Goal: Task Accomplishment & Management: Use online tool/utility

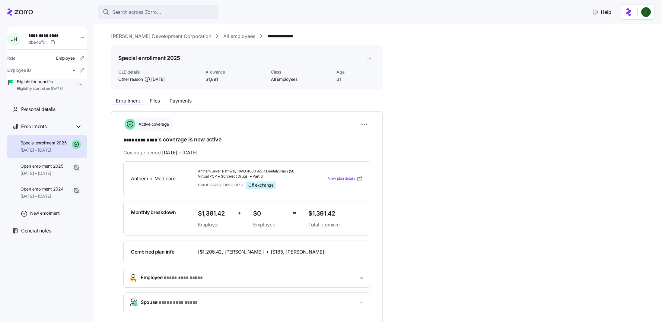
click at [13, 13] on icon at bounding box center [20, 11] width 26 height 7
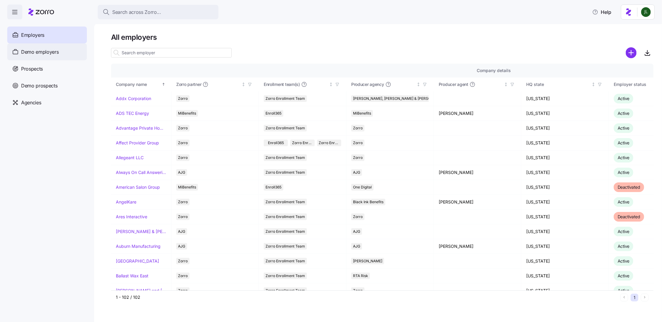
click at [46, 50] on span "Demo employers" at bounding box center [40, 52] width 38 height 8
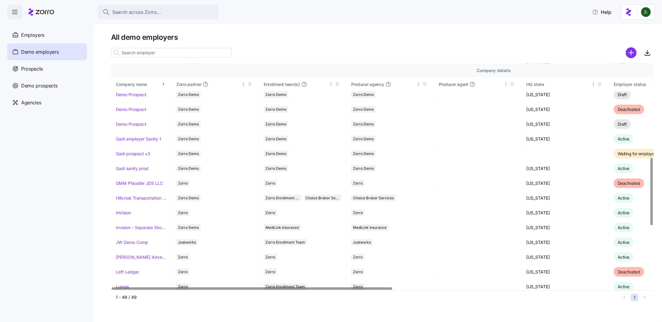
scroll to position [364, 0]
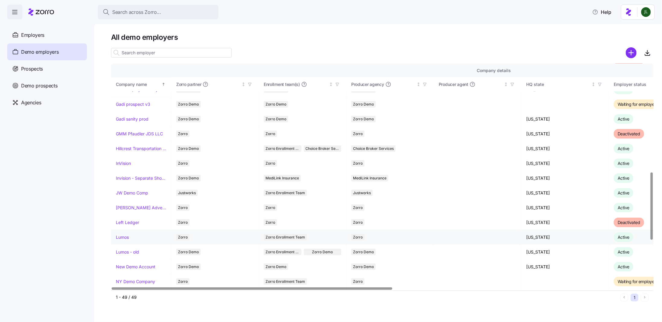
click at [125, 234] on link "Lumos" at bounding box center [122, 237] width 13 height 6
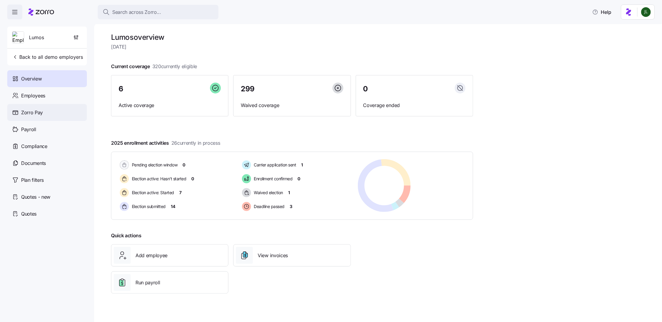
click at [43, 104] on div "Zorro Pay" at bounding box center [47, 112] width 80 height 17
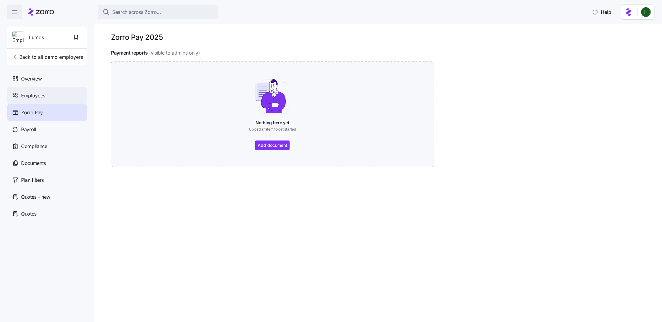
click at [44, 93] on span "Employees" at bounding box center [33, 96] width 24 height 8
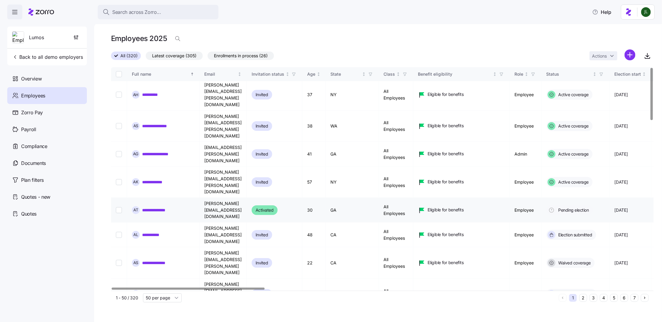
scroll to position [3, 0]
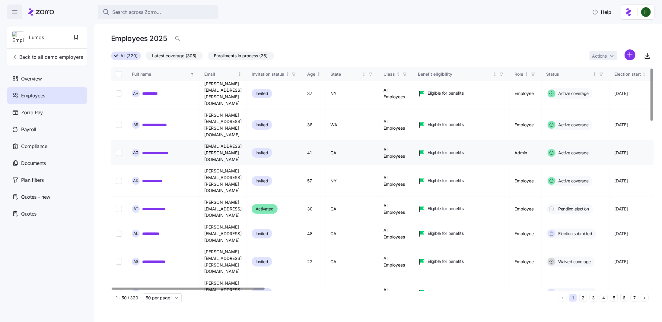
click at [173, 150] on link "**********" at bounding box center [160, 153] width 37 height 6
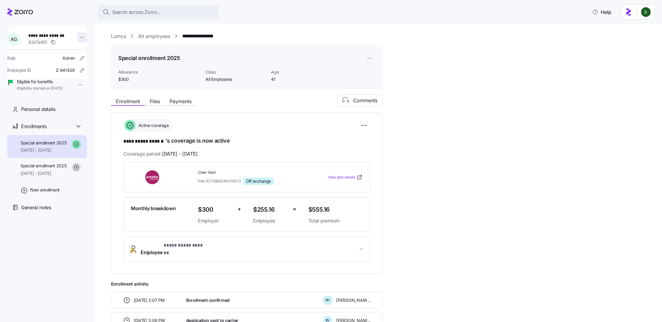
click at [78, 38] on html "**********" at bounding box center [331, 159] width 662 height 318
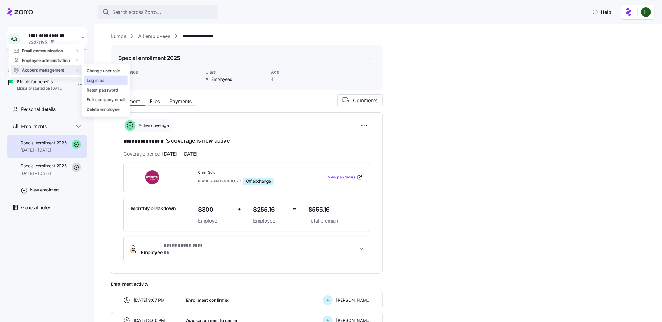
click at [101, 80] on div "Log in as" at bounding box center [96, 80] width 18 height 7
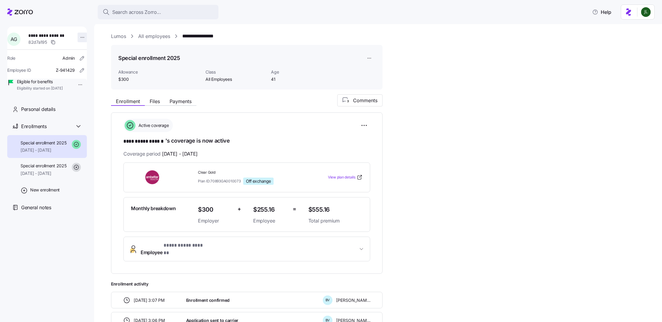
click at [80, 36] on html "**********" at bounding box center [331, 159] width 662 height 318
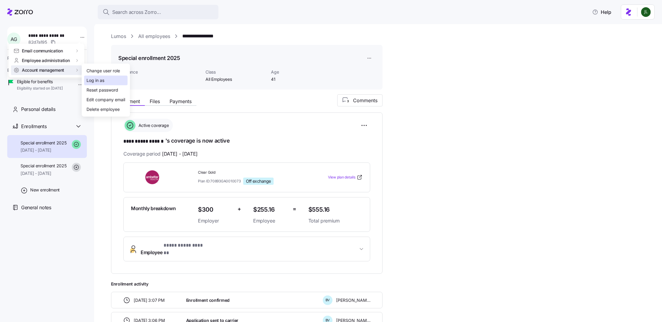
click at [98, 81] on div "Log in as" at bounding box center [96, 80] width 18 height 7
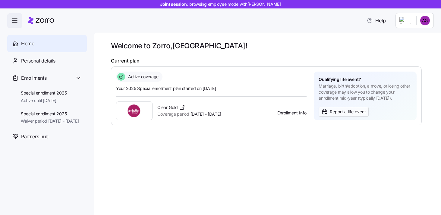
click at [420, 21] on html "Joint session: browsing employee mode with Alexandria Gordon Help Home Personal…" at bounding box center [220, 105] width 441 height 211
click at [420, 35] on div "Admin view" at bounding box center [404, 37] width 31 height 7
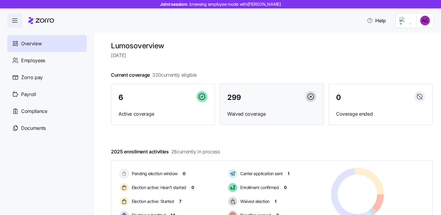
scroll to position [0, 0]
drag, startPoint x: 132, startPoint y: 47, endPoint x: 105, endPoint y: 44, distance: 27.3
click at [105, 44] on div "Lumos overview Wednesday, October 15 Current coverage 320 currently eligible 6 …" at bounding box center [267, 122] width 347 height 183
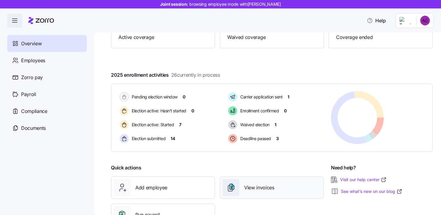
scroll to position [77, 0]
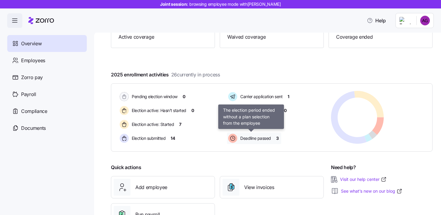
click at [261, 138] on span "Deadline passed" at bounding box center [255, 138] width 33 height 6
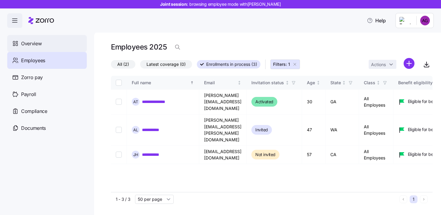
click at [37, 41] on span "Overview" at bounding box center [31, 44] width 21 height 8
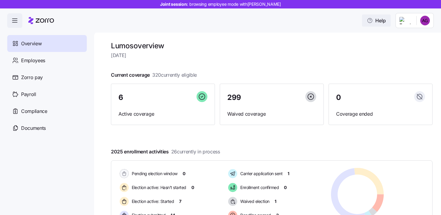
click at [378, 21] on span "Help" at bounding box center [376, 20] width 19 height 7
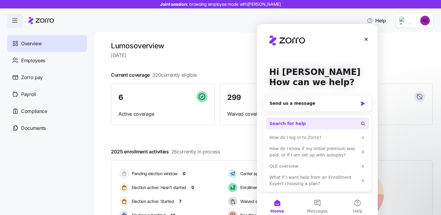
scroll to position [2, 0]
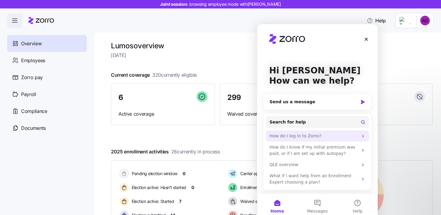
click at [324, 136] on div "How do I log in to Zorro?" at bounding box center [314, 136] width 89 height 6
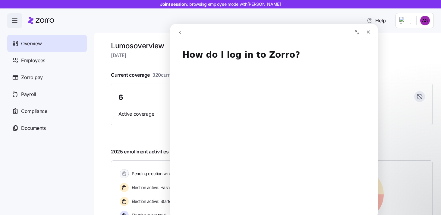
click at [178, 33] on icon "go back" at bounding box center [180, 32] width 5 height 5
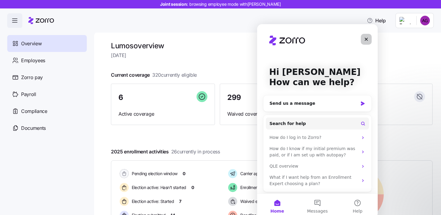
click at [367, 40] on icon "Close" at bounding box center [366, 39] width 5 height 5
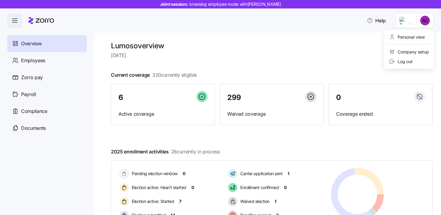
click at [426, 21] on html "Joint session: browsing employee mode with Alexandria Gordon Help Overview Empl…" at bounding box center [220, 105] width 441 height 211
click at [415, 36] on div "Personal view" at bounding box center [407, 37] width 36 height 7
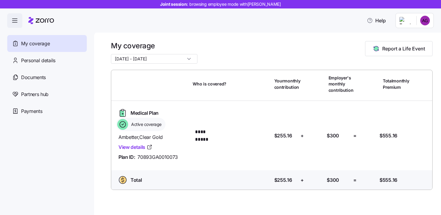
click at [426, 23] on html "**********" at bounding box center [220, 105] width 441 height 211
click at [416, 34] on div "Admin view" at bounding box center [404, 37] width 31 height 7
click at [428, 20] on html "**********" at bounding box center [220, 105] width 441 height 211
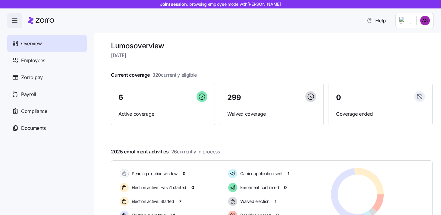
click at [424, 23] on html "Joint session: browsing employee mode with Alexandria Gordon Help Overview Empl…" at bounding box center [220, 105] width 441 height 211
click at [315, 54] on html "Joint session: browsing employee mode with Alexandria Gordon Help Overview Empl…" at bounding box center [220, 105] width 441 height 211
click at [425, 22] on html "Joint session: browsing employee mode with Alexandria Gordon Help Overview Empl…" at bounding box center [220, 105] width 441 height 211
click at [420, 36] on div "Personal view" at bounding box center [407, 37] width 36 height 7
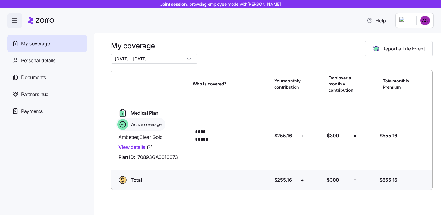
click at [426, 21] on html "**********" at bounding box center [220, 105] width 441 height 211
click at [413, 38] on div "Admin view" at bounding box center [404, 37] width 31 height 7
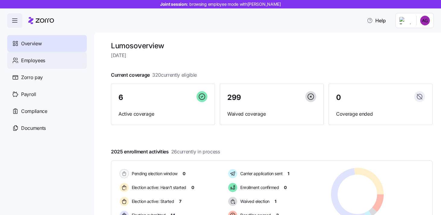
click at [46, 59] on div "Employees" at bounding box center [47, 60] width 80 height 17
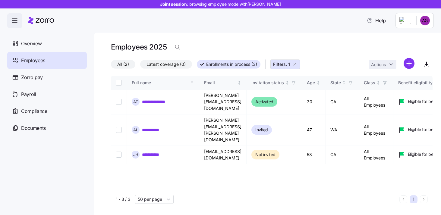
click at [296, 65] on icon "button" at bounding box center [295, 64] width 5 height 5
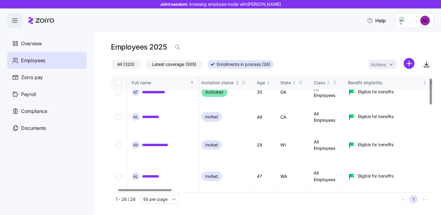
scroll to position [10, 39]
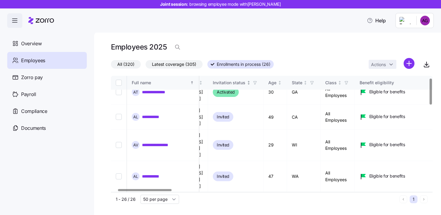
click at [258, 84] on span "button" at bounding box center [255, 82] width 7 height 7
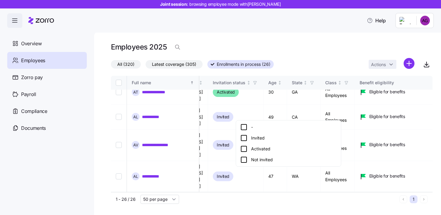
click at [263, 160] on div "Not invited" at bounding box center [288, 159] width 97 height 7
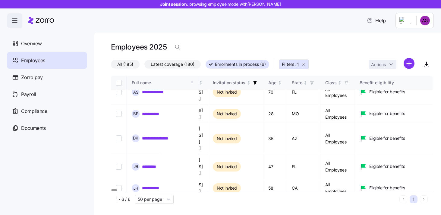
scroll to position [7, 39]
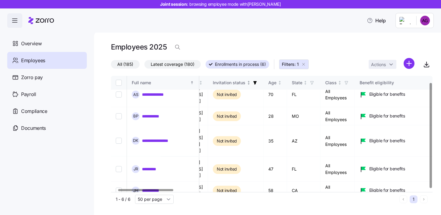
click at [257, 82] on icon "button" at bounding box center [255, 82] width 3 height 3
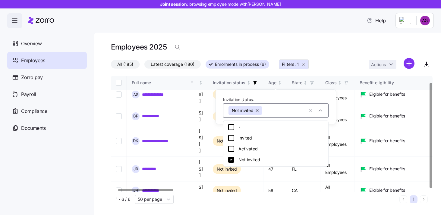
click at [259, 111] on button "button" at bounding box center [258, 110] width 8 height 8
click at [257, 111] on button "button" at bounding box center [258, 110] width 8 height 8
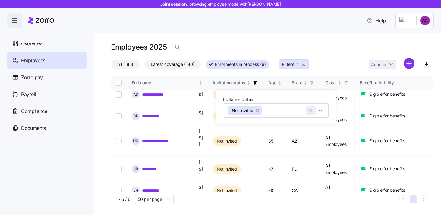
click at [309, 110] on icon "button" at bounding box center [311, 110] width 5 height 6
click at [251, 83] on icon "Not sorted" at bounding box center [249, 83] width 4 height 4
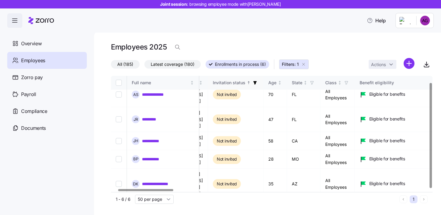
click at [251, 83] on icon "Sorted ascending" at bounding box center [249, 83] width 4 height 4
click at [251, 83] on icon "Sorted descending" at bounding box center [249, 83] width 4 height 4
click at [257, 83] on icon "button" at bounding box center [255, 83] width 4 height 4
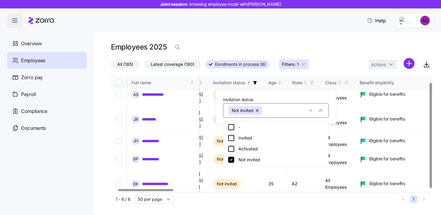
click at [229, 160] on icon at bounding box center [231, 160] width 6 height 6
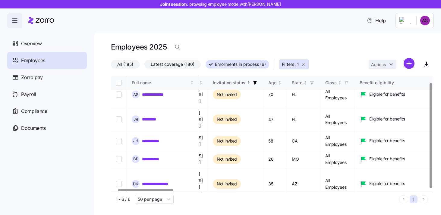
click at [258, 84] on span "button" at bounding box center [255, 82] width 7 height 7
click at [257, 84] on icon "button" at bounding box center [255, 83] width 4 height 4
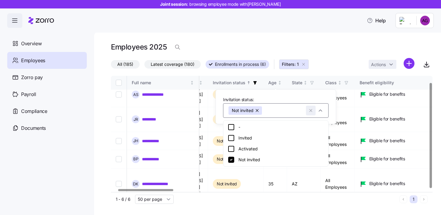
click at [310, 109] on icon "button" at bounding box center [311, 110] width 5 height 6
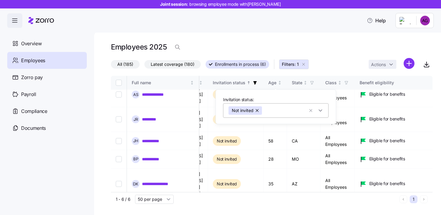
click at [258, 110] on button "button" at bounding box center [258, 110] width 8 height 8
click at [311, 110] on icon "button" at bounding box center [311, 110] width 5 height 6
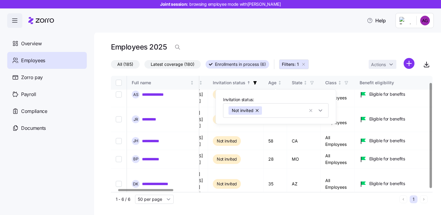
click at [306, 64] on icon "button" at bounding box center [303, 64] width 5 height 5
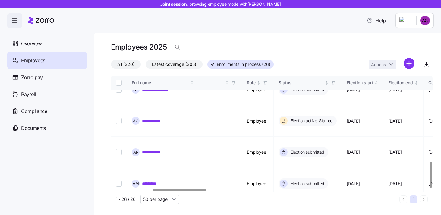
scroll to position [382, 249]
click at [410, 63] on html "**********" at bounding box center [220, 105] width 441 height 211
click at [367, 40] on html "**********" at bounding box center [220, 105] width 441 height 211
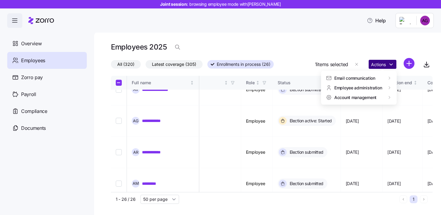
click at [385, 63] on html "**********" at bounding box center [220, 105] width 441 height 211
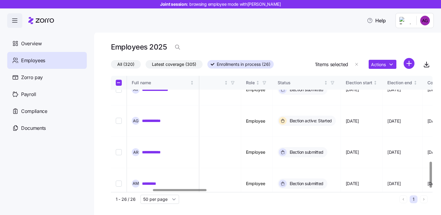
checkbox input "true"
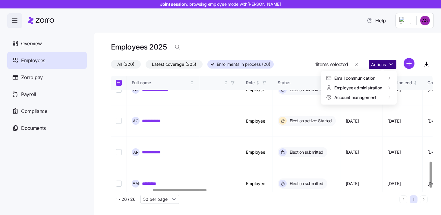
click at [384, 66] on html "**********" at bounding box center [220, 105] width 441 height 211
click at [49, 76] on html "**********" at bounding box center [220, 105] width 441 height 211
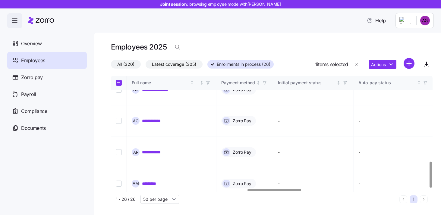
scroll to position [382, 820]
click at [378, 68] on html "**********" at bounding box center [220, 105] width 441 height 211
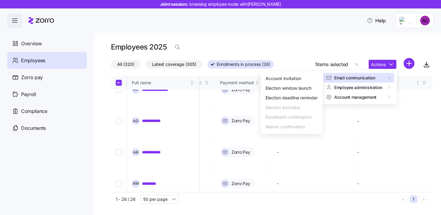
click at [317, 37] on html "**********" at bounding box center [220, 105] width 441 height 211
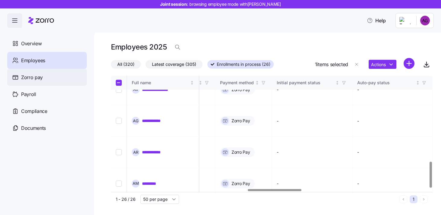
click at [46, 79] on div "Zorro pay" at bounding box center [47, 77] width 80 height 17
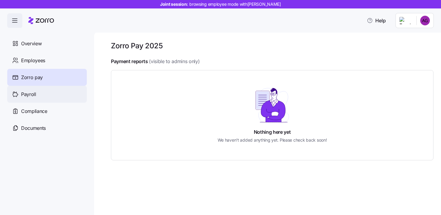
click at [62, 95] on div "Payroll" at bounding box center [47, 94] width 80 height 17
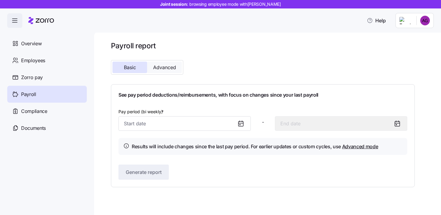
click at [151, 71] on button "Advanced" at bounding box center [164, 67] width 35 height 11
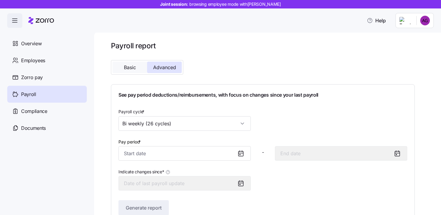
click at [134, 70] on span "Basic" at bounding box center [130, 67] width 12 height 5
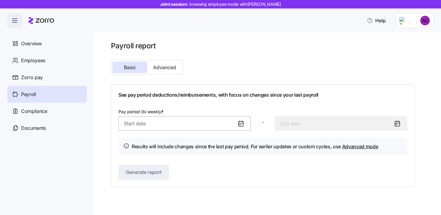
click at [155, 126] on input "Pay period (bi weekly) *" at bounding box center [185, 123] width 132 height 14
click at [304, 40] on div "Payroll report Basic Advanced See pay period deductions/reimbursements, with fo…" at bounding box center [267, 122] width 347 height 183
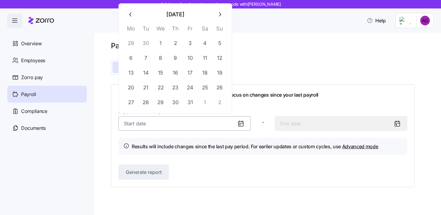
click at [185, 128] on input "Pay period (bi weekly) *" at bounding box center [185, 123] width 132 height 14
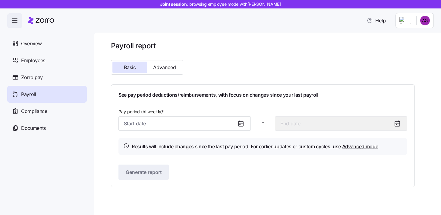
click at [272, 56] on div "Payroll report Basic Advanced See pay period deductions/reimbursements, with fo…" at bounding box center [263, 114] width 304 height 146
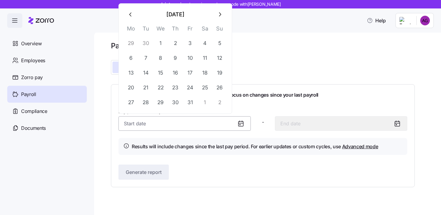
click at [183, 126] on input "Pay period (bi weekly) *" at bounding box center [185, 123] width 132 height 14
click at [178, 72] on button "16" at bounding box center [175, 73] width 14 height 14
type input "October 16, 2025"
type input "October 29, 2025"
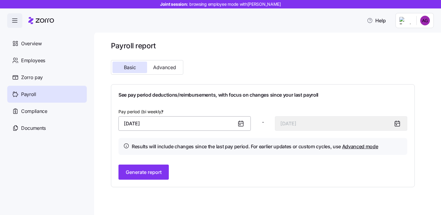
click at [207, 126] on input "October 16, 2025" at bounding box center [185, 123] width 132 height 14
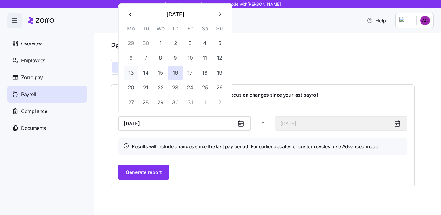
click at [130, 74] on button "13" at bounding box center [131, 73] width 14 height 14
type input "October 13, 2025"
type input "October 26, 2025"
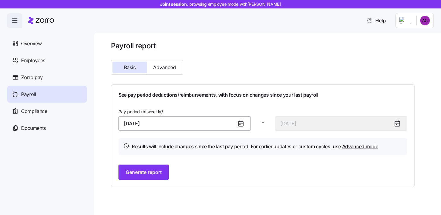
click at [185, 124] on input "October 13, 2025" at bounding box center [185, 123] width 132 height 14
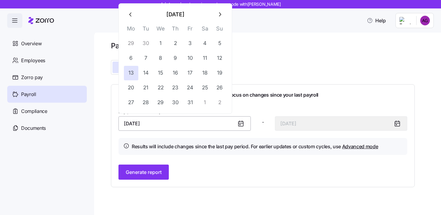
click at [194, 128] on input "October 13, 2025" at bounding box center [185, 123] width 132 height 14
click at [195, 155] on div "See pay period deductions/reimbursements, with focus on changes since your last…" at bounding box center [263, 136] width 289 height 88
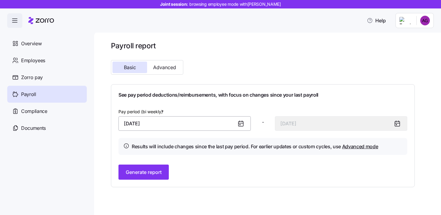
click at [170, 125] on input "October 13, 2025" at bounding box center [185, 123] width 132 height 14
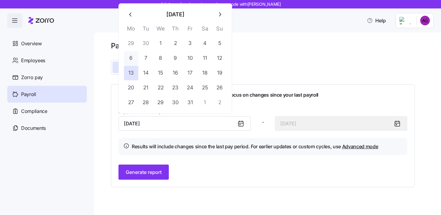
click at [129, 58] on button "6" at bounding box center [131, 58] width 14 height 14
type input "October 6, 2025"
type input "October 19, 2025"
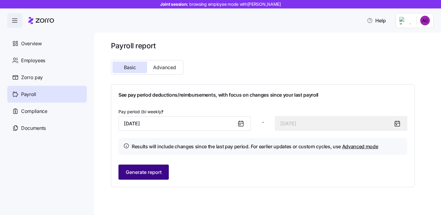
click at [157, 167] on button "Generate report" at bounding box center [144, 171] width 50 height 15
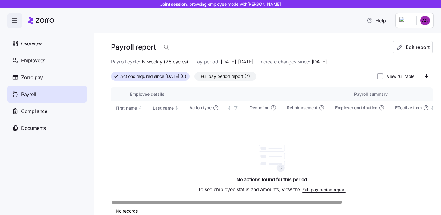
scroll to position [10, 0]
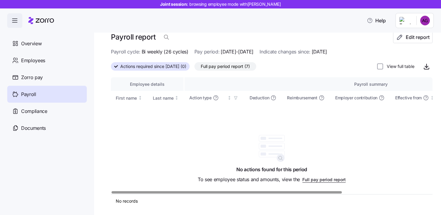
click at [233, 65] on span "Full pay period report (7)" at bounding box center [225, 66] width 49 height 8
click at [195, 68] on input "Full pay period report (7)" at bounding box center [195, 68] width 0 height 0
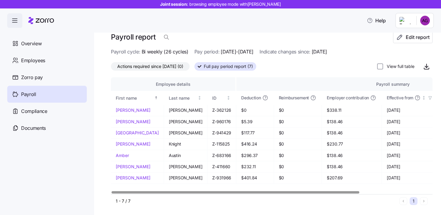
click at [180, 68] on span "Actions required since 10/06/2025 (0)" at bounding box center [150, 66] width 66 height 8
click at [111, 68] on input "Actions required since 10/06/2025 (0)" at bounding box center [111, 68] width 0 height 0
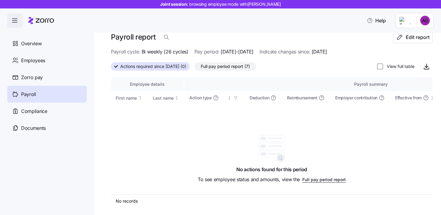
click at [234, 66] on span "Full pay period report (7)" at bounding box center [225, 66] width 49 height 8
click at [195, 68] on input "Full pay period report (7)" at bounding box center [195, 68] width 0 height 0
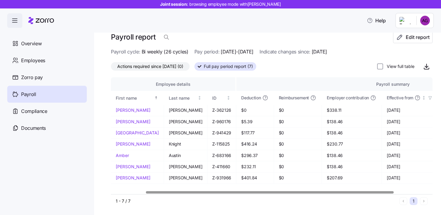
scroll to position [0, 94]
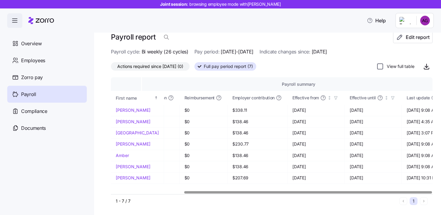
click at [382, 65] on input "View full table" at bounding box center [380, 66] width 6 height 6
checkbox input "true"
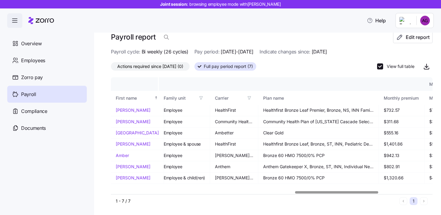
scroll to position [0, 711]
click at [406, 41] on button "Edit report" at bounding box center [413, 37] width 40 height 12
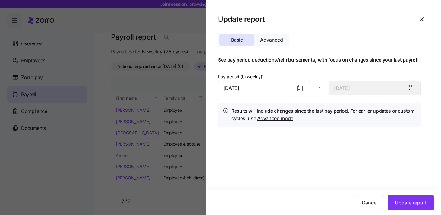
click at [280, 42] on span "Advanced" at bounding box center [271, 39] width 23 height 5
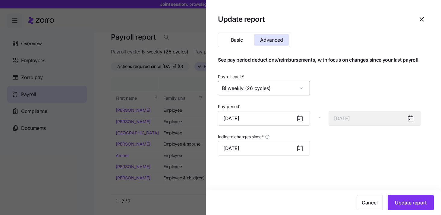
click at [242, 90] on input "Bi weekly (26 cycles)" at bounding box center [264, 88] width 92 height 14
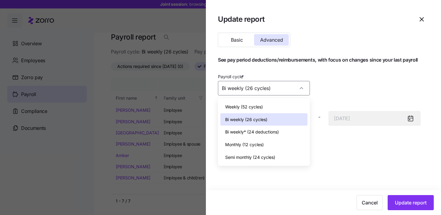
click at [361, 77] on div "Payroll cycle * Bi weekly (26 cycles)" at bounding box center [319, 84] width 207 height 28
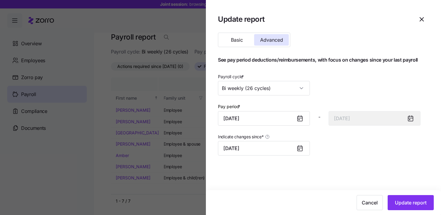
click at [420, 21] on icon "button" at bounding box center [421, 19] width 7 height 7
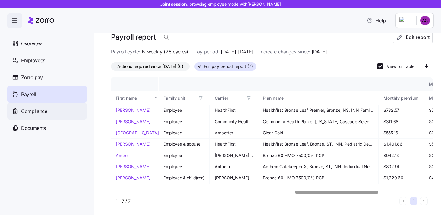
click at [54, 108] on div "Compliance" at bounding box center [47, 111] width 80 height 17
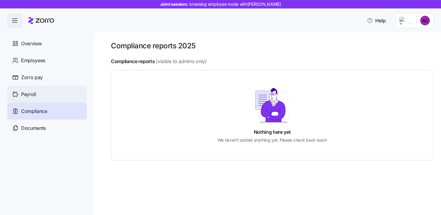
click at [38, 91] on div "Payroll" at bounding box center [47, 94] width 80 height 17
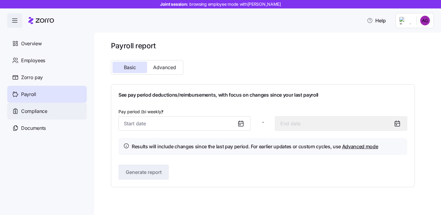
click at [29, 107] on div "Compliance" at bounding box center [47, 111] width 80 height 17
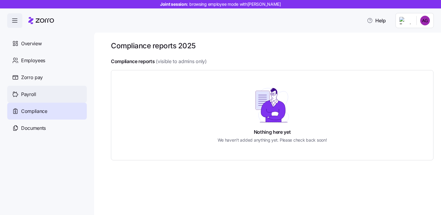
click at [32, 96] on span "Payroll" at bounding box center [28, 94] width 15 height 8
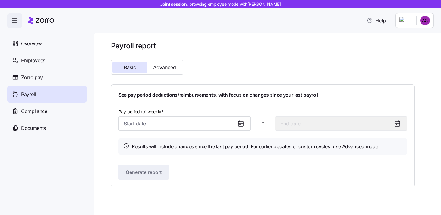
click at [181, 133] on div "Pay period (bi weekly) * - Results will include changes since the last pay peri…" at bounding box center [263, 131] width 289 height 47
click at [170, 126] on input "Pay period (bi weekly) *" at bounding box center [185, 123] width 132 height 14
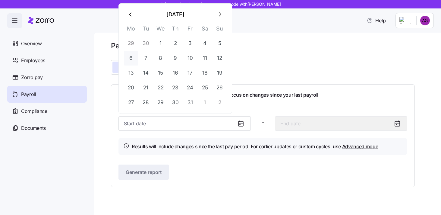
click at [132, 61] on button "6" at bounding box center [131, 58] width 14 height 14
type input "October 6, 2025"
type input "October 19, 2025"
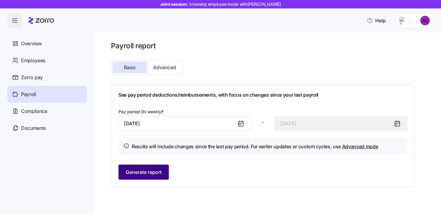
click at [138, 169] on span "Generate report" at bounding box center [144, 171] width 36 height 7
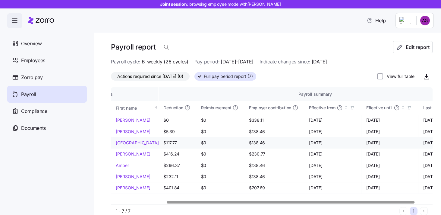
scroll to position [0, 94]
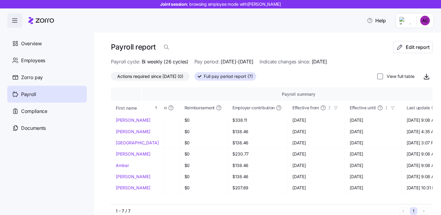
click at [171, 78] on span "Actions required since 10/06/2025 (0)" at bounding box center [150, 76] width 66 height 8
click at [111, 78] on input "Actions required since 10/06/2025 (0)" at bounding box center [111, 78] width 0 height 0
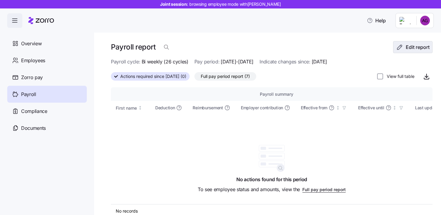
click at [415, 48] on span "Edit report" at bounding box center [418, 46] width 24 height 7
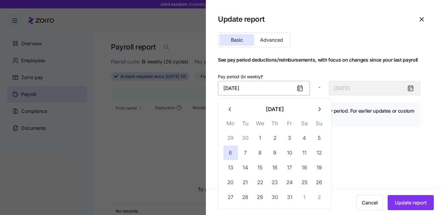
click at [245, 90] on input "October 6, 2025" at bounding box center [264, 88] width 92 height 14
click at [230, 108] on icon "button" at bounding box center [230, 109] width 7 height 7
click at [233, 154] on button "4" at bounding box center [230, 152] width 14 height 14
type input "August 4, 2025"
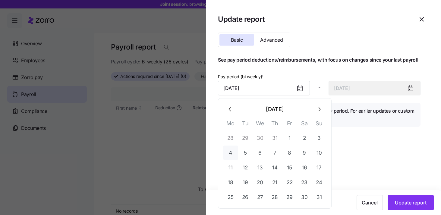
type input "August 17, 2025"
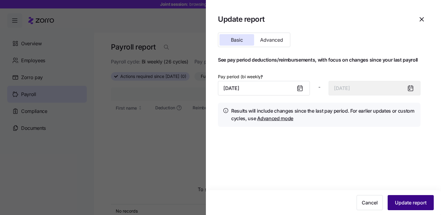
click at [420, 201] on span "Update report" at bounding box center [411, 202] width 32 height 7
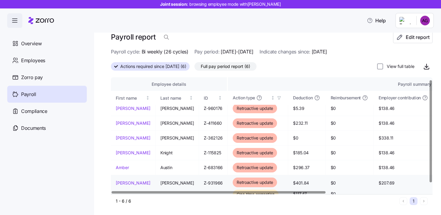
scroll to position [11, 0]
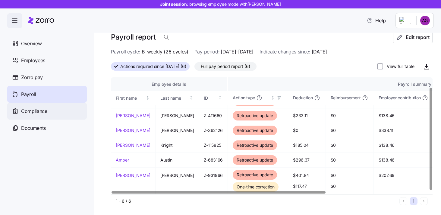
click at [31, 116] on div "Compliance" at bounding box center [47, 111] width 80 height 17
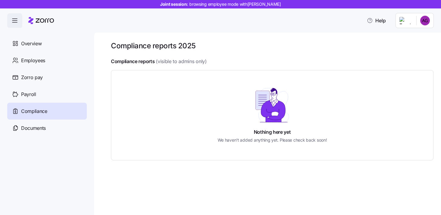
click at [27, 106] on div "Compliance" at bounding box center [47, 111] width 80 height 17
click at [27, 94] on span "Payroll" at bounding box center [28, 94] width 15 height 8
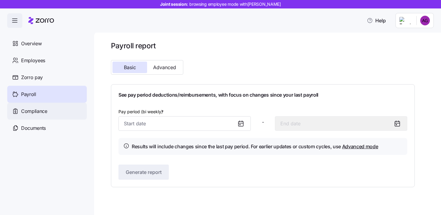
click at [37, 111] on span "Compliance" at bounding box center [34, 111] width 26 height 8
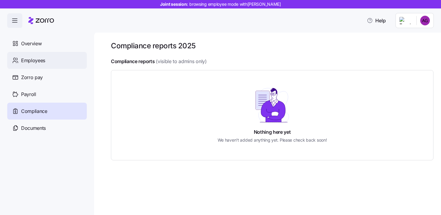
click at [41, 59] on span "Employees" at bounding box center [33, 61] width 24 height 8
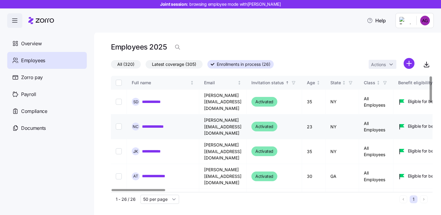
click at [157, 123] on link "**********" at bounding box center [158, 126] width 32 height 6
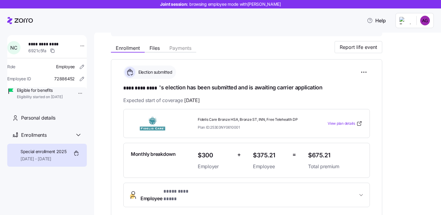
scroll to position [57, 0]
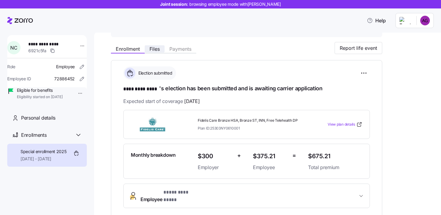
click at [153, 49] on span "Files" at bounding box center [155, 48] width 10 height 5
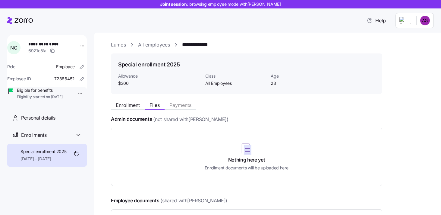
click at [131, 46] on icon at bounding box center [131, 45] width 7 height 6
click at [118, 44] on link "Lumos" at bounding box center [118, 45] width 15 height 8
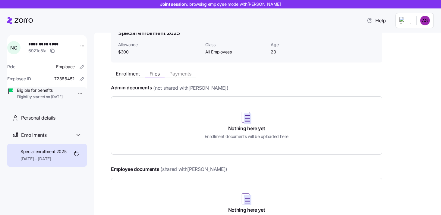
scroll to position [33, 0]
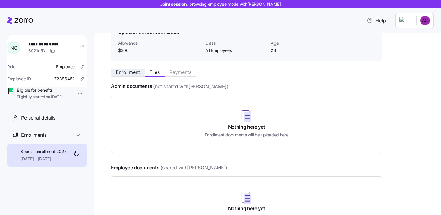
click at [128, 72] on span "Enrollment" at bounding box center [128, 72] width 24 height 5
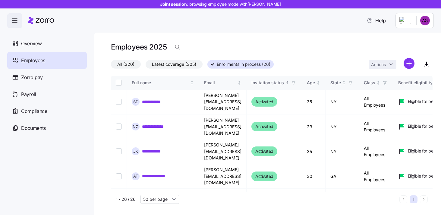
click at [153, 43] on h1 "Employees 2025" at bounding box center [139, 46] width 56 height 9
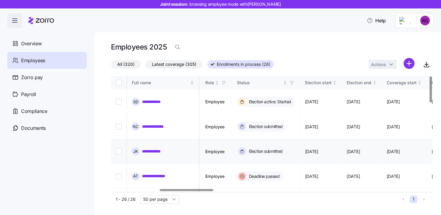
scroll to position [0, 290]
click at [153, 99] on link "**********" at bounding box center [155, 102] width 27 height 6
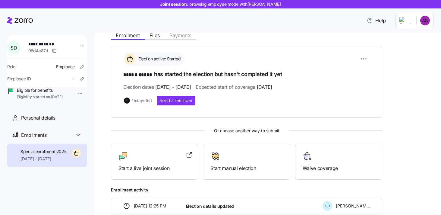
scroll to position [72, 0]
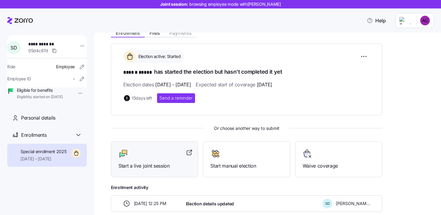
click at [169, 169] on div "Start a live joint session" at bounding box center [154, 159] width 87 height 36
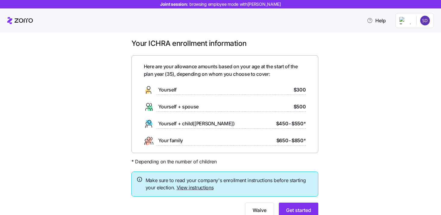
scroll to position [7, 0]
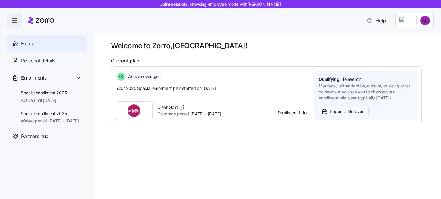
click at [424, 22] on html "Joint session: browsing employee mode with [PERSON_NAME] Help Home Personal det…" at bounding box center [220, 97] width 441 height 195
click at [422, 33] on div "Admin view" at bounding box center [409, 37] width 45 height 10
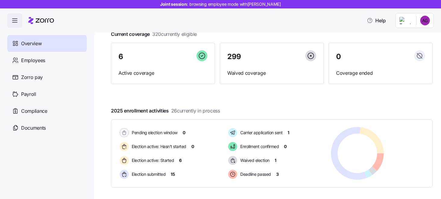
scroll to position [40, 0]
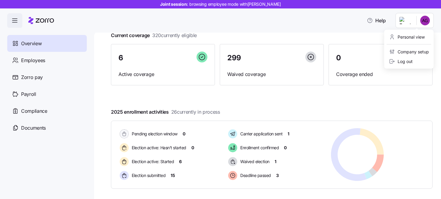
click at [426, 23] on html "Joint session: browsing employee mode with Alexandria Gordon Help Overview Empl…" at bounding box center [220, 97] width 441 height 195
click at [417, 39] on div "Personal view" at bounding box center [407, 37] width 36 height 7
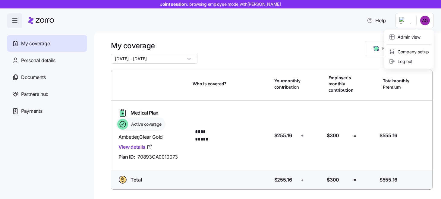
click at [428, 21] on html "**********" at bounding box center [220, 97] width 441 height 195
drag, startPoint x: 409, startPoint y: 38, endPoint x: 343, endPoint y: 18, distance: 69.2
click at [343, 18] on html "**********" at bounding box center [220, 97] width 441 height 195
click at [416, 41] on div "Admin view" at bounding box center [409, 37] width 45 height 10
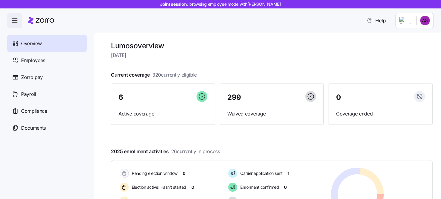
click at [232, 18] on div "Help" at bounding box center [220, 20] width 441 height 24
click at [172, 13] on div "Help" at bounding box center [220, 20] width 441 height 24
click at [57, 60] on div "Employees" at bounding box center [47, 60] width 80 height 17
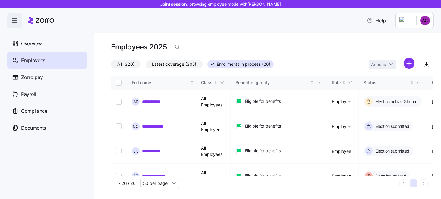
scroll to position [0, 162]
click at [152, 100] on link "**********" at bounding box center [155, 102] width 27 height 6
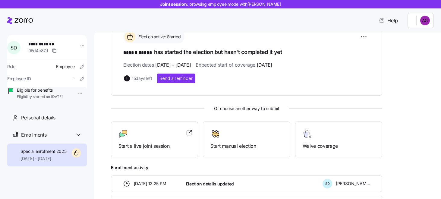
scroll to position [91, 0]
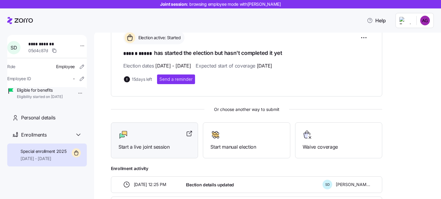
click at [166, 141] on div "Start a live joint session" at bounding box center [155, 140] width 72 height 21
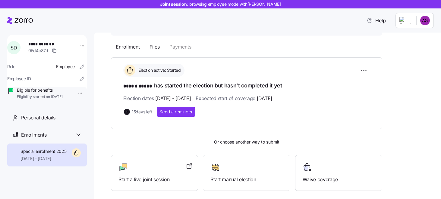
scroll to position [53, 0]
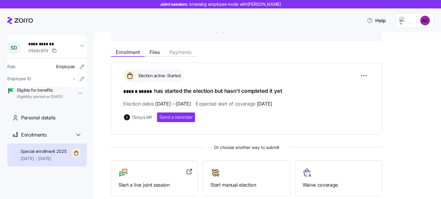
click at [25, 21] on icon at bounding box center [20, 20] width 26 height 7
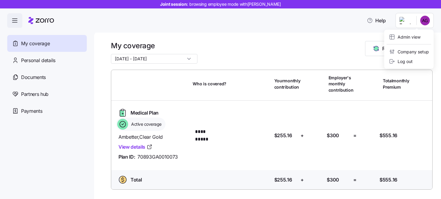
click at [425, 21] on html "**********" at bounding box center [220, 97] width 441 height 195
click at [416, 37] on div "Admin view" at bounding box center [404, 37] width 31 height 7
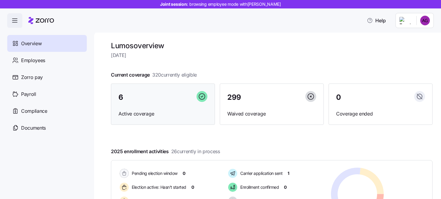
scroll to position [85, 0]
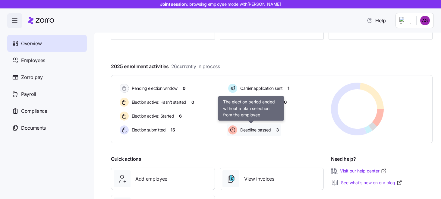
click at [265, 130] on span "Deadline passed" at bounding box center [255, 130] width 33 height 6
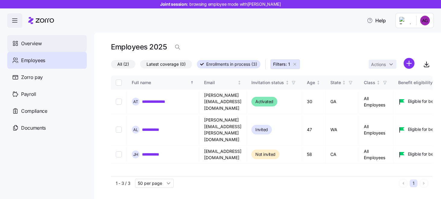
click at [36, 43] on span "Overview" at bounding box center [31, 44] width 21 height 8
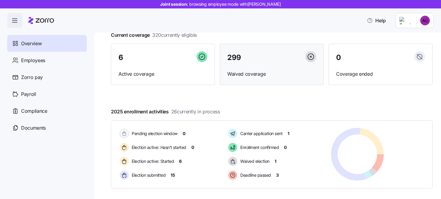
scroll to position [53, 0]
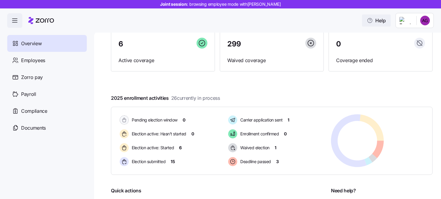
click at [386, 19] on span "Help" at bounding box center [376, 20] width 19 height 7
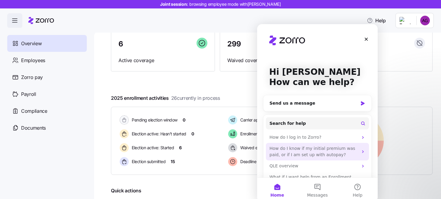
scroll to position [17, 0]
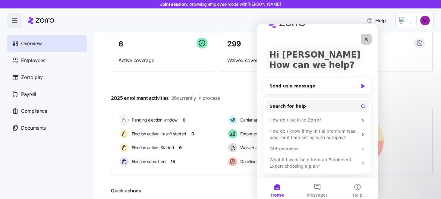
click at [368, 40] on icon "Close" at bounding box center [366, 39] width 5 height 5
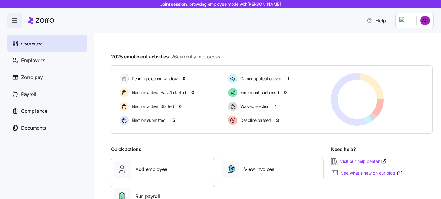
scroll to position [118, 0]
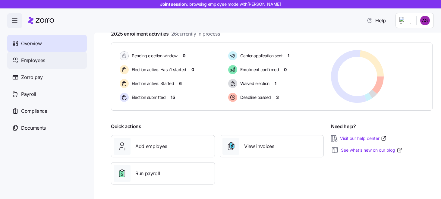
click at [46, 61] on div "Employees" at bounding box center [47, 60] width 80 height 17
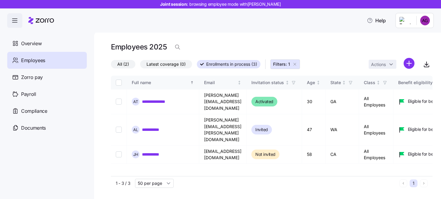
click at [281, 66] on span "Filters: 1" at bounding box center [281, 64] width 17 height 6
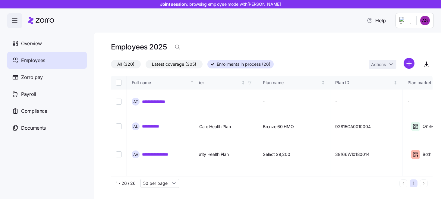
scroll to position [0, 1066]
click at [253, 82] on icon "button" at bounding box center [251, 83] width 4 height 4
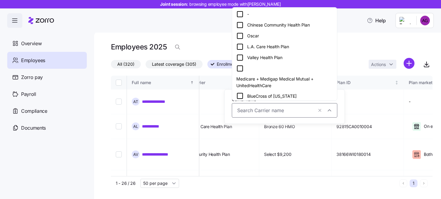
click at [356, 45] on div "Employees 2025" at bounding box center [272, 47] width 322 height 12
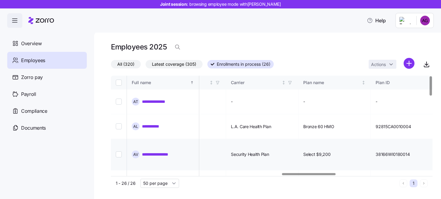
scroll to position [0, 1026]
click at [118, 99] on input "Select record 1" at bounding box center [119, 102] width 6 height 6
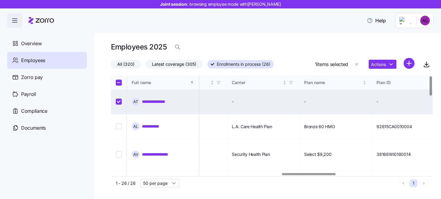
click at [118, 99] on input "Select record 1" at bounding box center [119, 102] width 6 height 6
checkbox input "false"
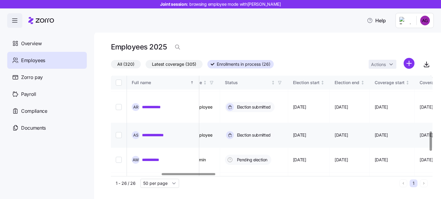
scroll to position [296, 302]
checkbox input "true"
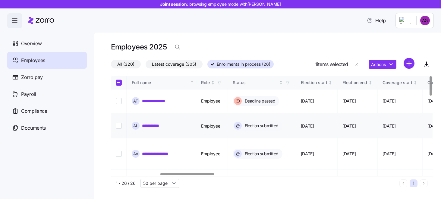
scroll to position [0, 294]
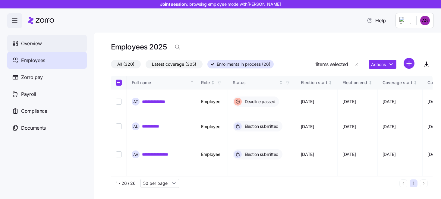
click at [27, 40] on span "Overview" at bounding box center [31, 44] width 21 height 8
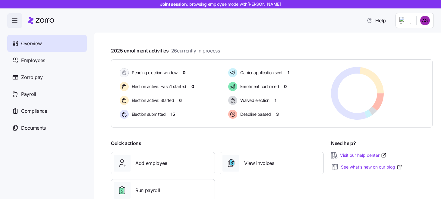
scroll to position [104, 0]
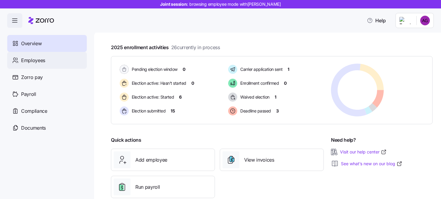
click at [60, 58] on div "Employees" at bounding box center [47, 60] width 80 height 17
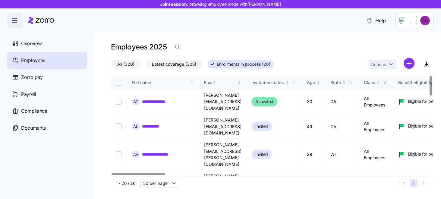
click at [120, 83] on input "Select all records" at bounding box center [119, 83] width 6 height 6
checkbox input "true"
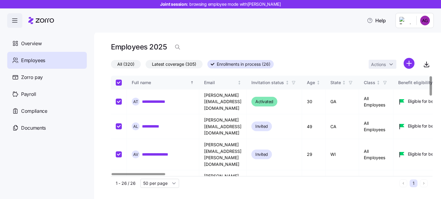
checkbox input "true"
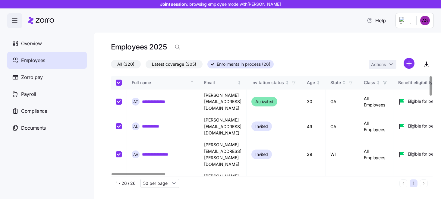
checkbox input "true"
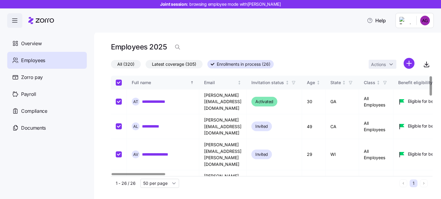
checkbox input "true"
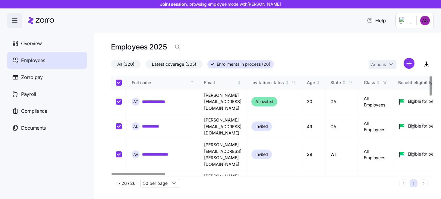
checkbox input "true"
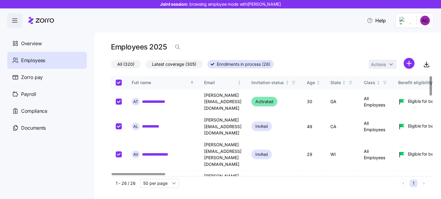
checkbox input "true"
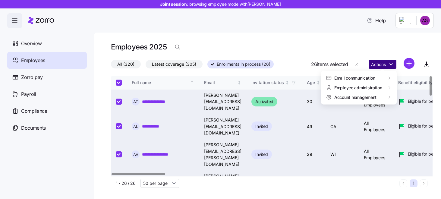
click at [390, 61] on html "**********" at bounding box center [220, 97] width 441 height 195
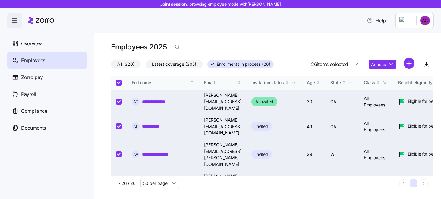
click at [374, 37] on html "**********" at bounding box center [220, 97] width 441 height 195
click at [120, 82] on input "Select all records" at bounding box center [119, 83] width 6 height 6
checkbox input "false"
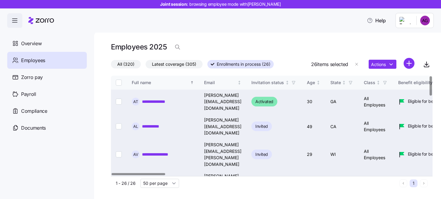
checkbox input "false"
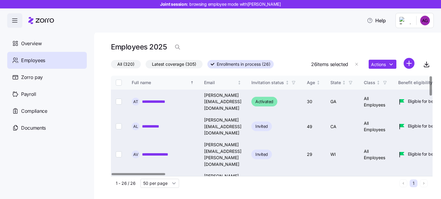
checkbox input "false"
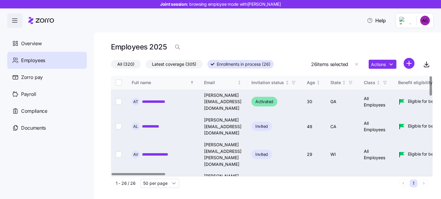
checkbox input "false"
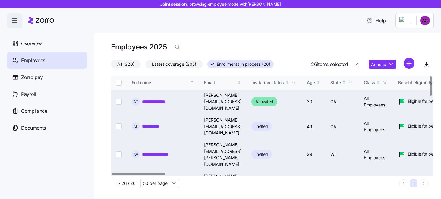
checkbox input "false"
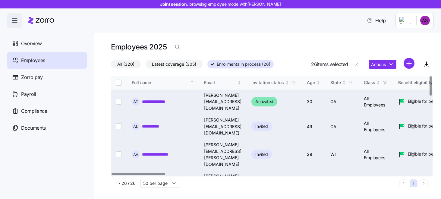
checkbox input "false"
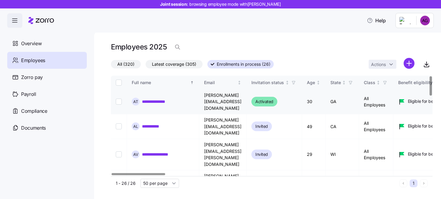
click at [160, 100] on link "**********" at bounding box center [155, 102] width 26 height 6
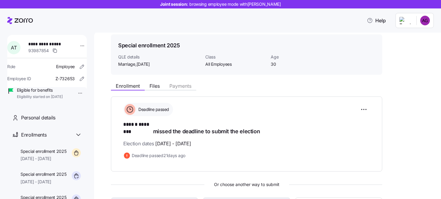
scroll to position [20, 0]
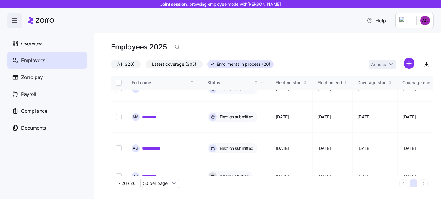
scroll to position [164, 319]
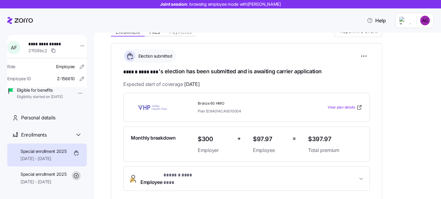
scroll to position [74, 0]
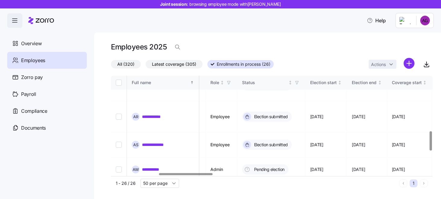
scroll to position [287, 286]
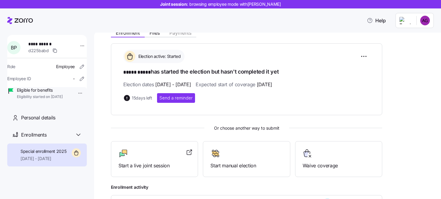
scroll to position [75, 0]
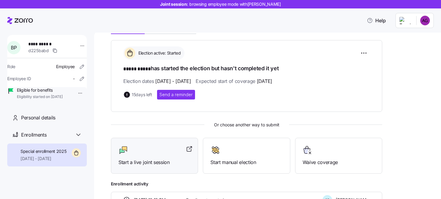
click at [178, 165] on div "Start a live joint session" at bounding box center [154, 156] width 87 height 36
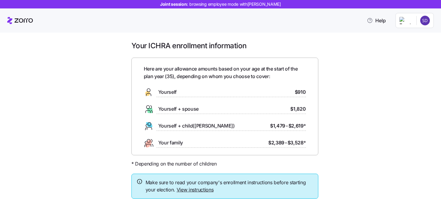
scroll to position [43, 0]
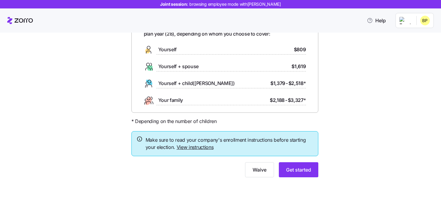
click at [194, 148] on link "View instructions" at bounding box center [195, 147] width 37 height 6
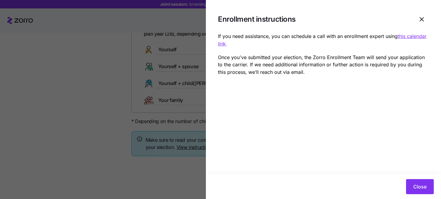
click at [122, 94] on div at bounding box center [220, 99] width 441 height 199
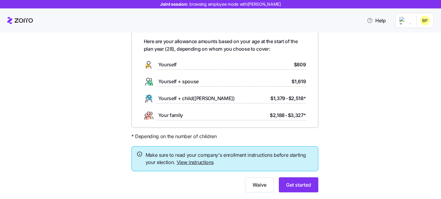
scroll to position [30, 0]
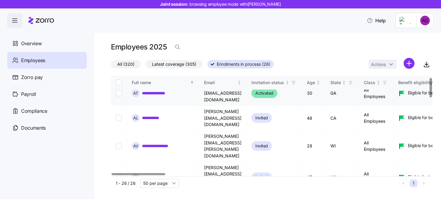
scroll to position [9, 0]
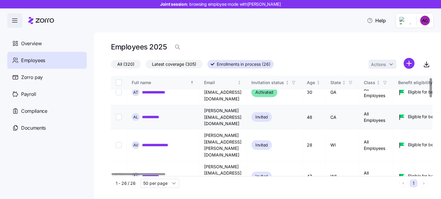
click at [119, 114] on input "Select record 2" at bounding box center [119, 117] width 6 height 6
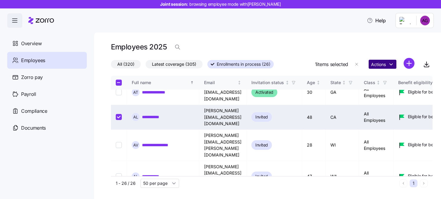
click at [394, 66] on html "**********" at bounding box center [220, 97] width 441 height 195
click at [356, 64] on html "**********" at bounding box center [220, 97] width 441 height 195
click at [410, 64] on html "**********" at bounding box center [220, 97] width 441 height 195
click at [119, 114] on input "Select record 2" at bounding box center [119, 117] width 6 height 6
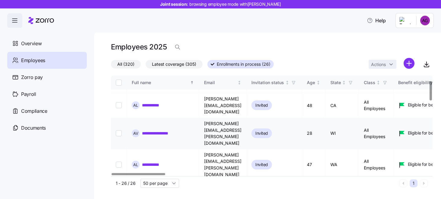
scroll to position [26, 0]
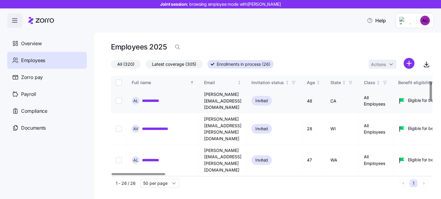
click at [120, 98] on input "Select record 2" at bounding box center [119, 101] width 6 height 6
checkbox input "true"
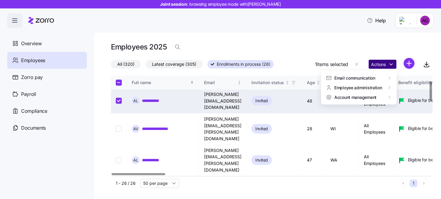
click at [389, 64] on html "**********" at bounding box center [220, 97] width 441 height 195
click at [389, 40] on html "**********" at bounding box center [220, 97] width 441 height 195
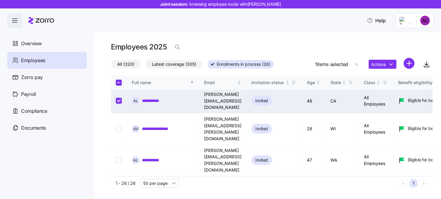
click at [47, 62] on div "Employees" at bounding box center [47, 60] width 80 height 17
click at [44, 74] on div "Zorro pay" at bounding box center [47, 77] width 80 height 17
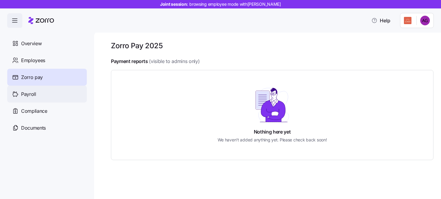
click at [57, 97] on div "Payroll" at bounding box center [47, 94] width 80 height 17
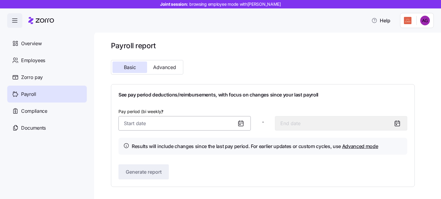
click at [183, 123] on input "Pay period (bi weekly) *" at bounding box center [185, 123] width 132 height 14
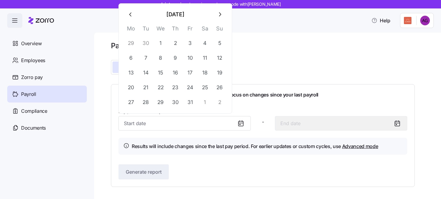
click at [303, 37] on div "Payroll report Basic Advanced See pay period deductions/reimbursements, with fo…" at bounding box center [267, 115] width 347 height 168
click at [152, 125] on input "Pay period (bi weekly) *" at bounding box center [185, 123] width 132 height 14
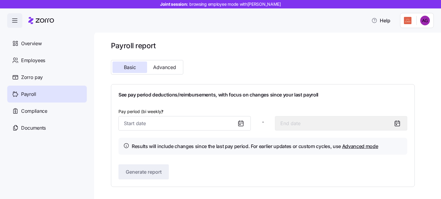
click at [278, 73] on div "Basic Advanced" at bounding box center [263, 67] width 309 height 19
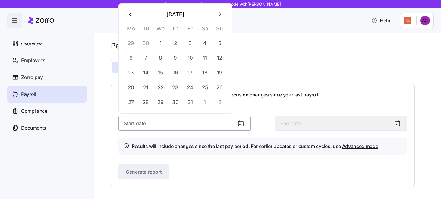
click at [176, 127] on input "Pay period (bi weekly) *" at bounding box center [185, 123] width 132 height 14
click at [129, 60] on button "6" at bounding box center [131, 58] width 14 height 14
type input "[DATE]"
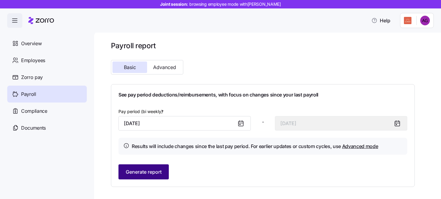
click at [156, 177] on button "Generate report" at bounding box center [144, 171] width 50 height 15
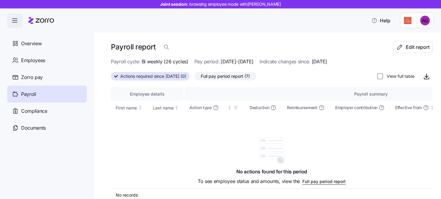
click at [232, 61] on span "[DATE]-[DATE]" at bounding box center [237, 62] width 33 height 8
click at [231, 78] on span "Full pay period report (7)" at bounding box center [225, 76] width 49 height 8
click at [195, 78] on input "Full pay period report (7)" at bounding box center [195, 78] width 0 height 0
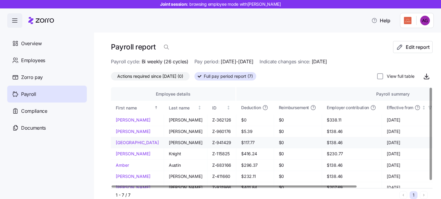
scroll to position [5, 0]
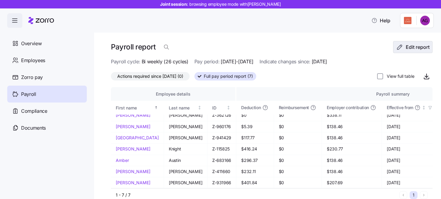
click at [414, 48] on span "Edit report" at bounding box center [418, 46] width 24 height 7
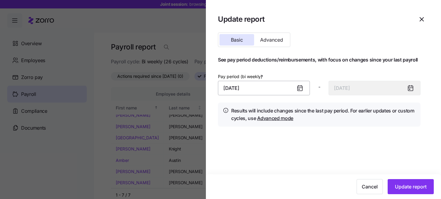
click at [262, 89] on input "[DATE]" at bounding box center [264, 88] width 92 height 14
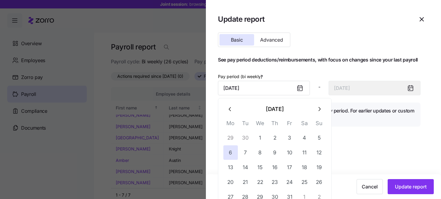
click at [228, 109] on icon "button" at bounding box center [230, 109] width 7 height 7
click at [228, 154] on button "4" at bounding box center [230, 152] width 14 height 14
type input "[DATE]"
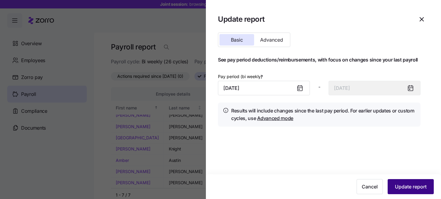
click at [404, 185] on span "Update report" at bounding box center [411, 186] width 32 height 7
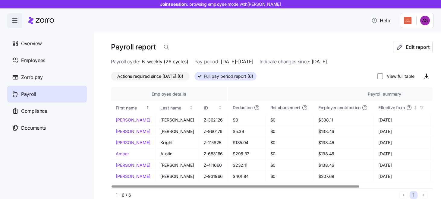
click at [183, 79] on span "Actions required since [DATE] (6)" at bounding box center [150, 76] width 66 height 8
click at [111, 78] on input "Actions required since [DATE] (6)" at bounding box center [111, 78] width 0 height 0
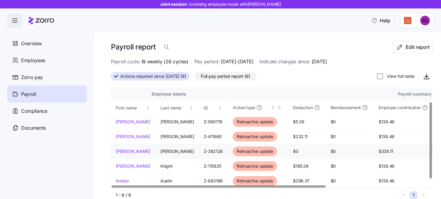
scroll to position [27, 0]
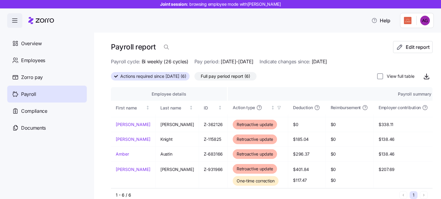
click at [231, 78] on span "Full pay period report (6)" at bounding box center [225, 76] width 49 height 8
click at [195, 78] on input "Full pay period report (6)" at bounding box center [195, 78] width 0 height 0
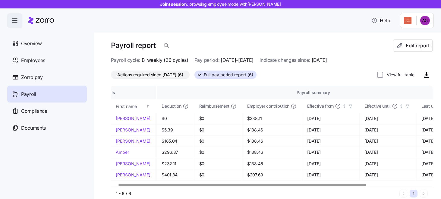
scroll to position [0, 94]
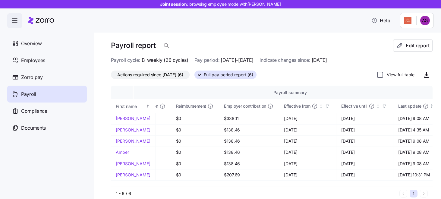
click at [381, 76] on input "View full table" at bounding box center [380, 75] width 6 height 6
checkbox input "true"
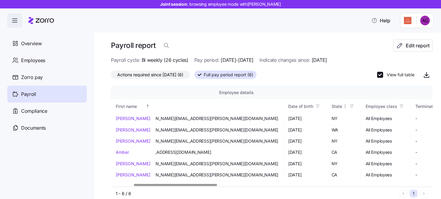
scroll to position [0, 86]
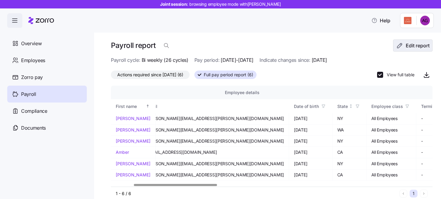
click at [402, 49] on button "Edit report" at bounding box center [413, 46] width 40 height 12
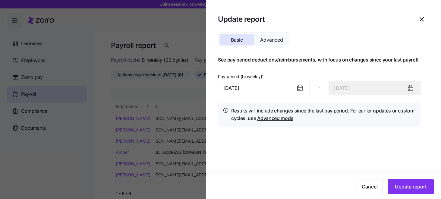
click at [272, 44] on button "Advanced" at bounding box center [271, 39] width 35 height 11
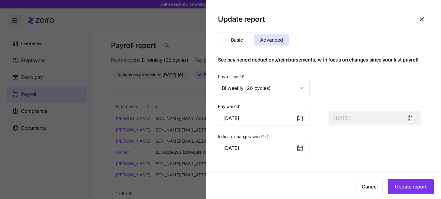
click at [263, 89] on input "Bi weekly (26 cycles)" at bounding box center [264, 88] width 92 height 14
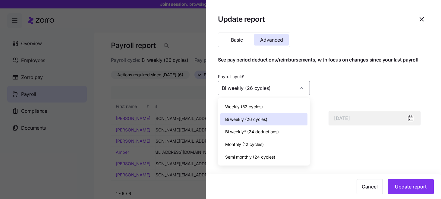
click at [251, 110] on div "Weekly (52 cycles)" at bounding box center [263, 106] width 87 height 13
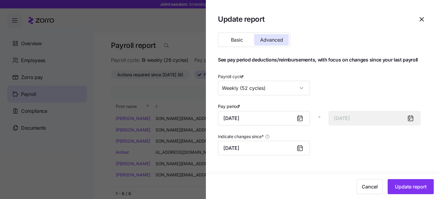
type input "[DATE]"
type input "Weekly (52 cycles)"
click at [277, 88] on input "Weekly (52 cycles)" at bounding box center [264, 88] width 92 height 14
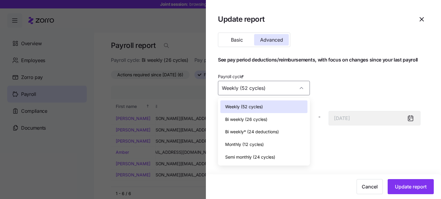
click at [256, 118] on span "Bi weekly (26 cycles)" at bounding box center [246, 119] width 42 height 7
type input "[DATE]"
type input "Bi weekly (26 cycles)"
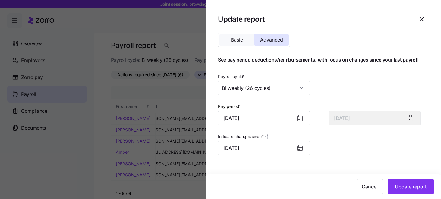
click at [238, 43] on button "Basic" at bounding box center [237, 39] width 35 height 11
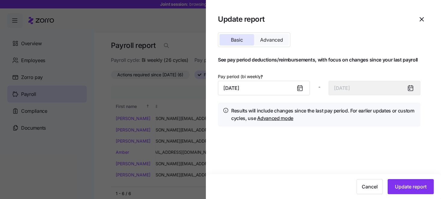
click at [268, 41] on span "Advanced" at bounding box center [271, 39] width 23 height 5
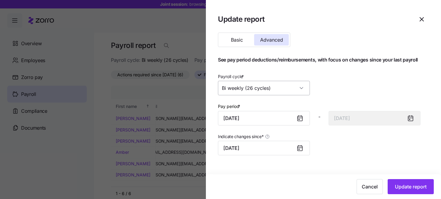
click at [258, 93] on input "Bi weekly (26 cycles)" at bounding box center [264, 88] width 92 height 14
click at [333, 58] on h1 "See pay period deductions/reimbursements, with focus on changes since your last…" at bounding box center [319, 60] width 203 height 6
click at [176, 51] on div at bounding box center [220, 99] width 441 height 199
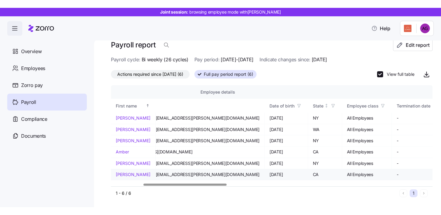
scroll to position [0, 80]
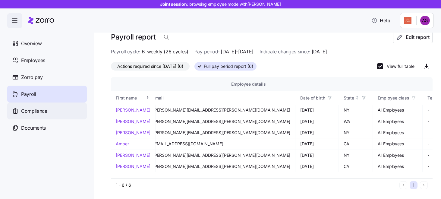
click at [48, 113] on div "Compliance" at bounding box center [47, 111] width 80 height 17
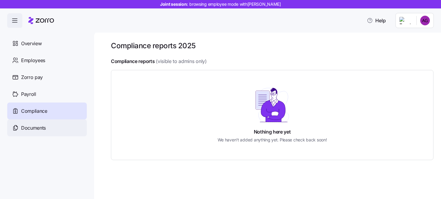
click at [33, 128] on span "Documents" at bounding box center [33, 128] width 25 height 8
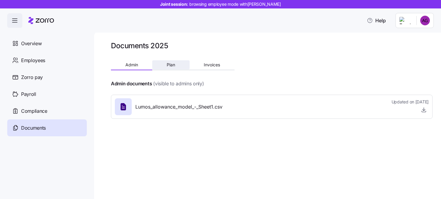
click at [172, 64] on span "Plan" at bounding box center [171, 65] width 8 height 4
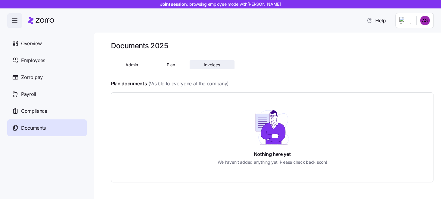
click at [208, 66] on span "Invoices" at bounding box center [212, 65] width 16 height 4
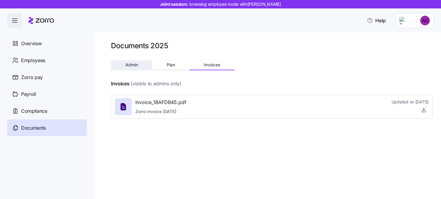
click at [130, 65] on span "Admin" at bounding box center [131, 65] width 13 height 4
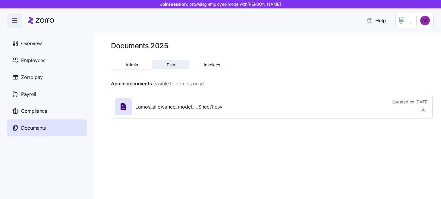
click at [171, 63] on span "Plan" at bounding box center [171, 65] width 8 height 4
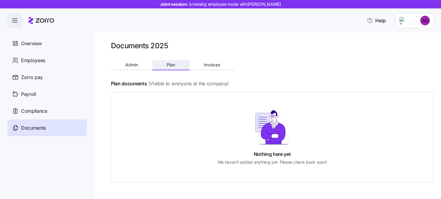
click at [171, 63] on span "Plan" at bounding box center [171, 65] width 8 height 4
click at [38, 20] on icon at bounding box center [45, 20] width 18 height 4
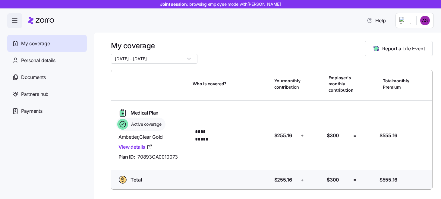
click at [428, 21] on html "**********" at bounding box center [220, 97] width 441 height 195
click at [408, 36] on div "Admin view" at bounding box center [404, 37] width 31 height 7
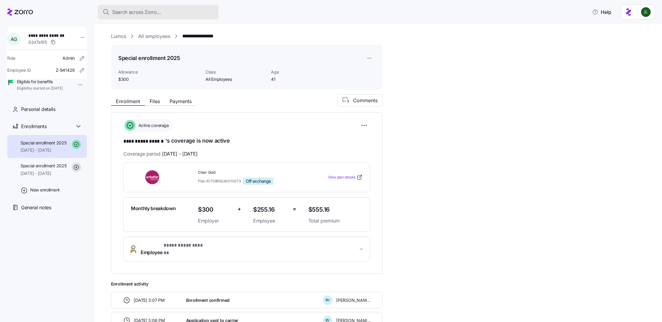
click at [134, 17] on button "Search across Zorro..." at bounding box center [158, 12] width 121 height 14
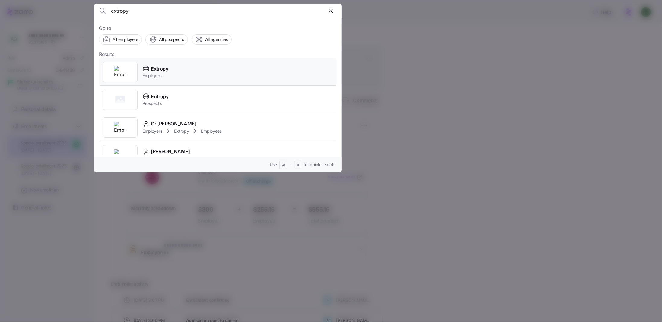
type input "extropy"
click at [158, 70] on span "Extropy" at bounding box center [159, 69] width 17 height 8
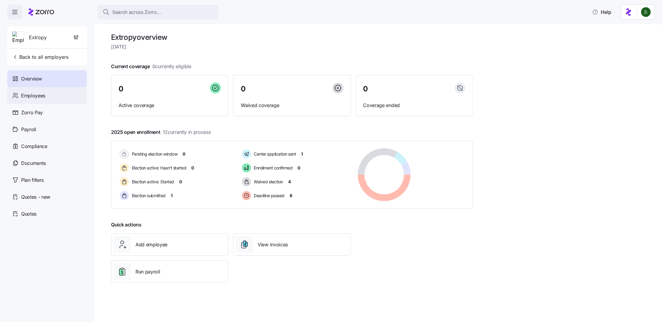
click at [40, 99] on span "Employees" at bounding box center [33, 96] width 24 height 8
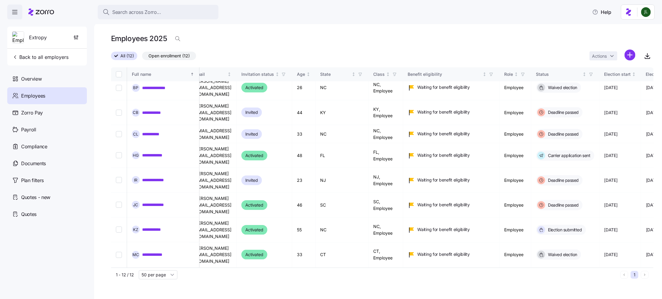
scroll to position [29, 10]
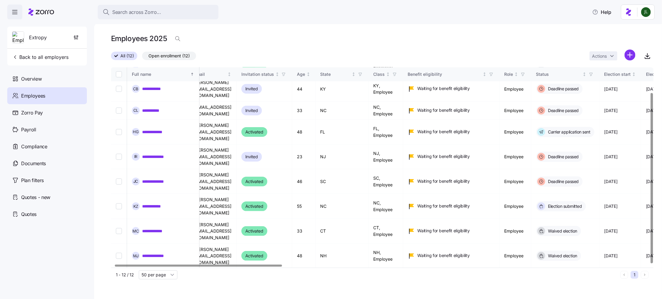
click at [163, 292] on link "**********" at bounding box center [155, 295] width 27 height 6
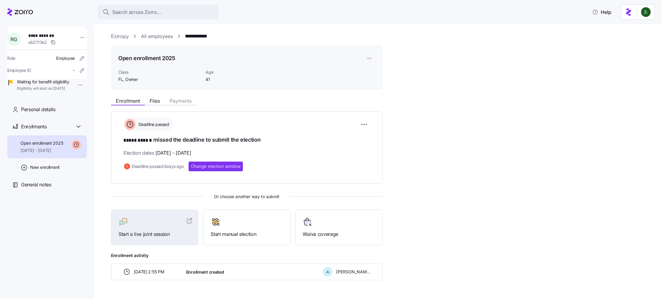
scroll to position [16, 0]
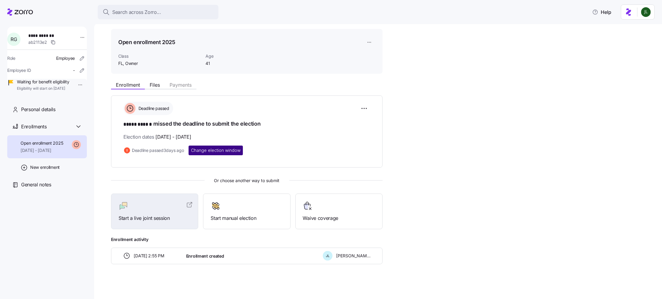
click at [235, 151] on span "Change election window" at bounding box center [215, 150] width 49 height 6
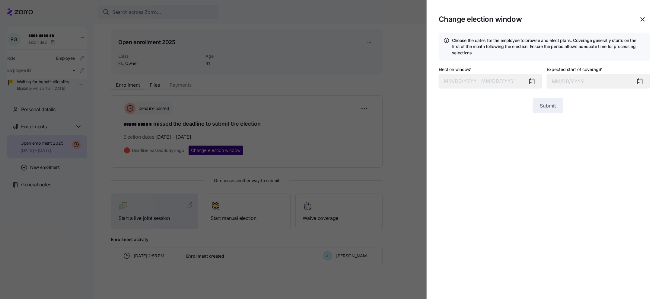
type input "November 1, 2025"
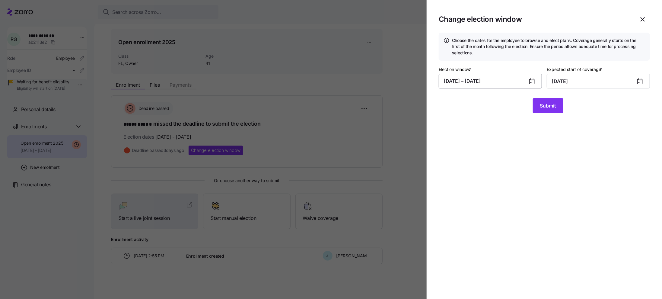
click at [493, 82] on button "10/07/2025 – 10/12/2025" at bounding box center [490, 81] width 103 height 14
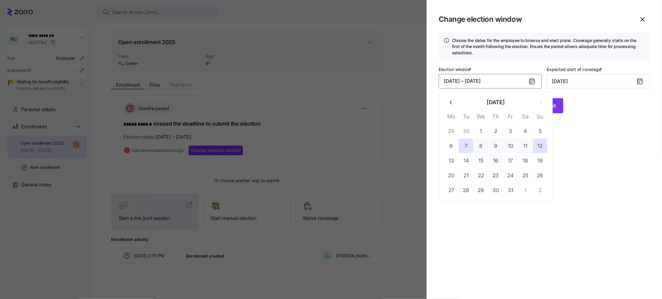
click at [498, 161] on button "16" at bounding box center [495, 160] width 14 height 14
click at [464, 144] on button "7" at bounding box center [466, 145] width 14 height 14
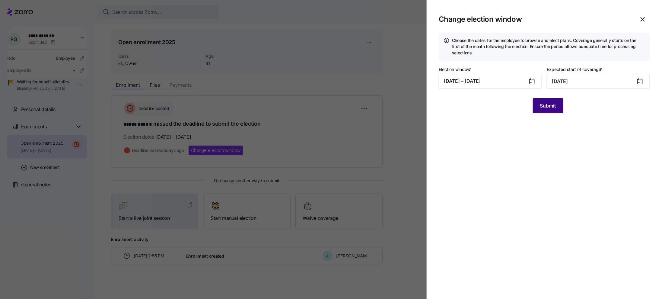
click at [544, 103] on span "Submit" at bounding box center [548, 105] width 16 height 7
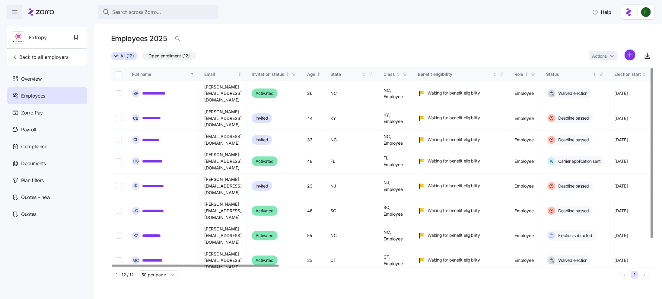
scroll to position [29, 0]
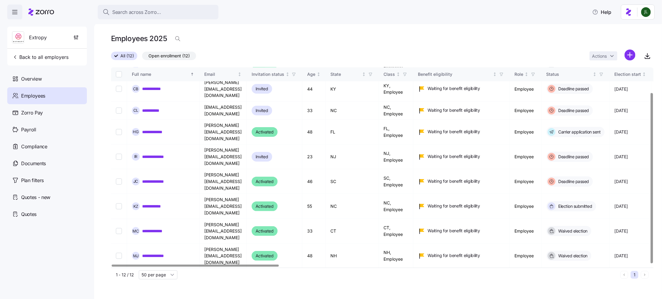
click at [149, 292] on link "**********" at bounding box center [155, 295] width 27 height 6
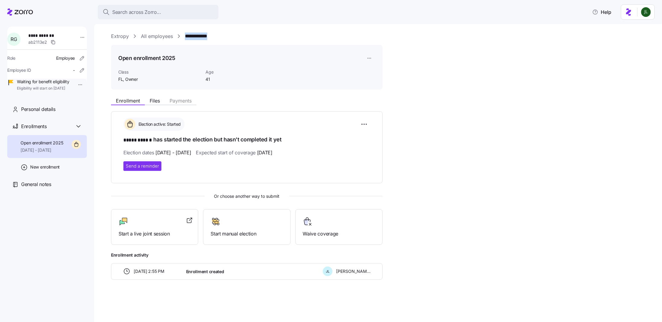
drag, startPoint x: 226, startPoint y: 41, endPoint x: 184, endPoint y: 36, distance: 42.8
click at [184, 35] on div "**********" at bounding box center [382, 171] width 542 height 276
copy link "**********"
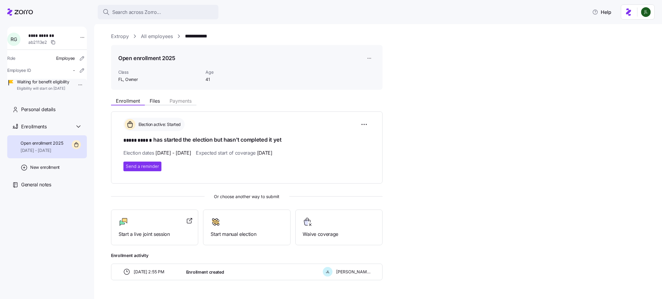
click at [25, 14] on icon at bounding box center [20, 11] width 26 height 7
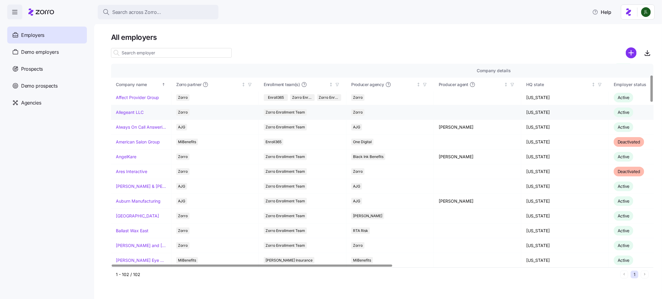
scroll to position [115, 0]
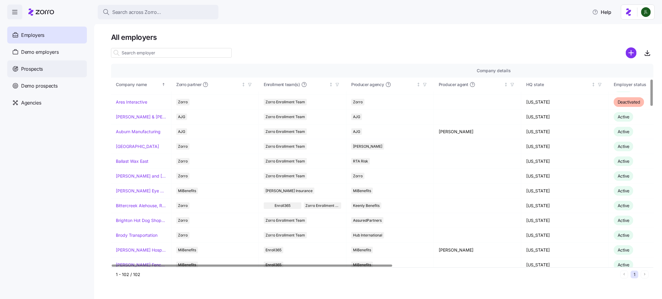
click at [41, 67] on span "Prospects" at bounding box center [32, 69] width 22 height 8
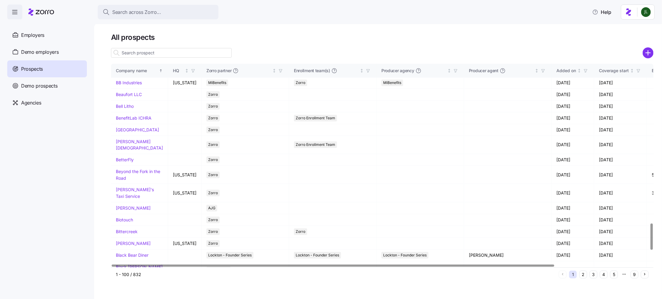
scroll to position [1335, 0]
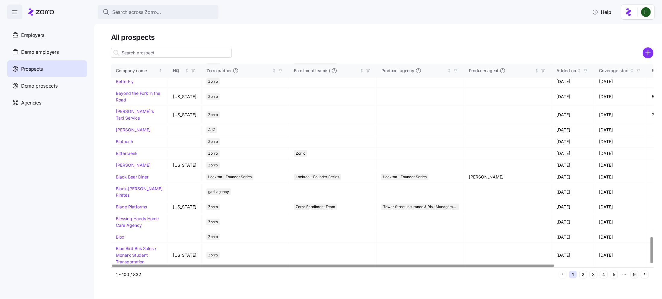
click at [174, 55] on input at bounding box center [171, 53] width 121 height 10
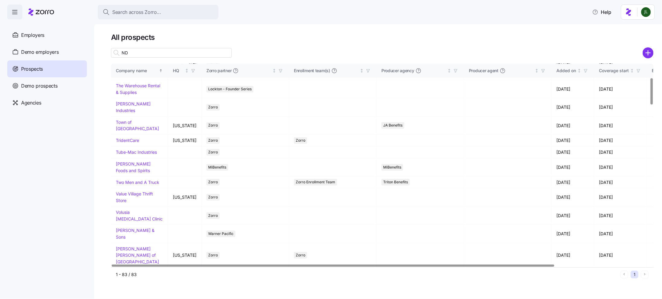
click at [172, 55] on input "ND" at bounding box center [171, 53] width 121 height 10
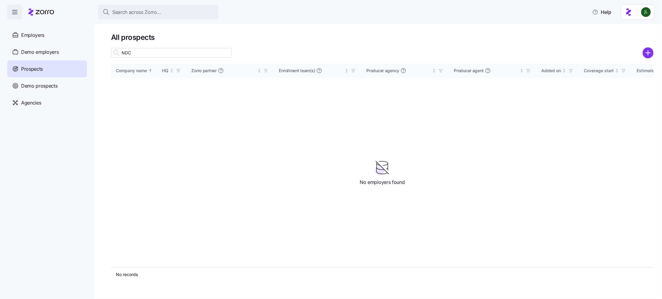
scroll to position [0, 0]
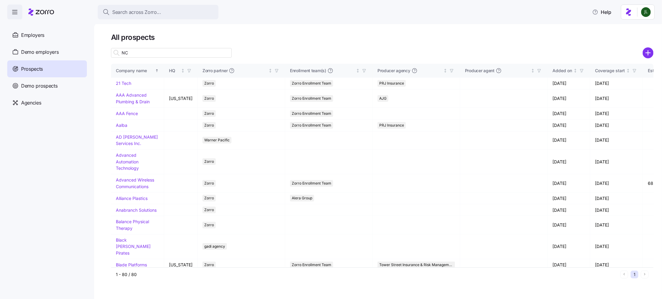
click at [147, 54] on input "NC" at bounding box center [171, 53] width 121 height 10
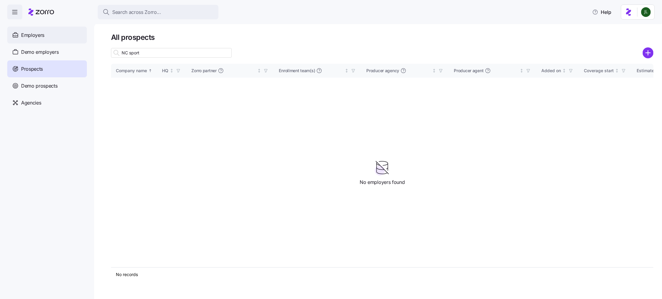
type input "NC sport"
click at [59, 35] on div "Employers" at bounding box center [47, 35] width 80 height 17
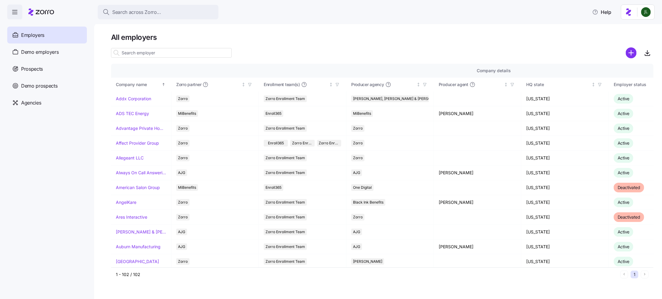
click at [160, 51] on input at bounding box center [171, 53] width 121 height 10
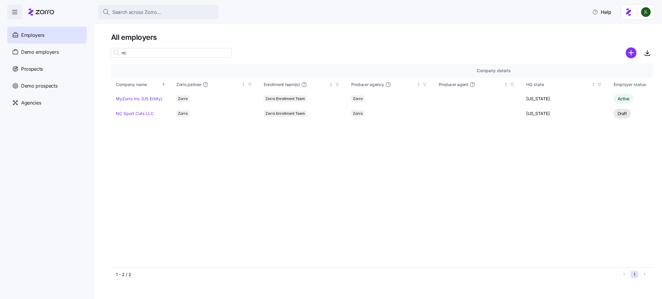
type input "n"
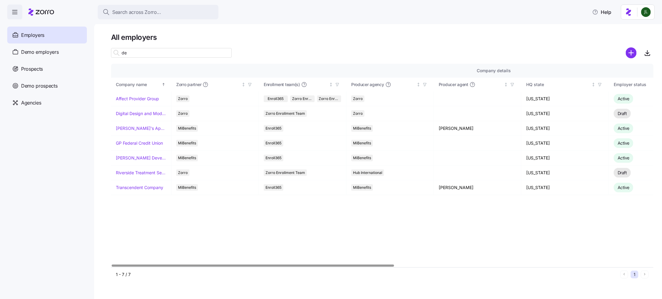
type input "d"
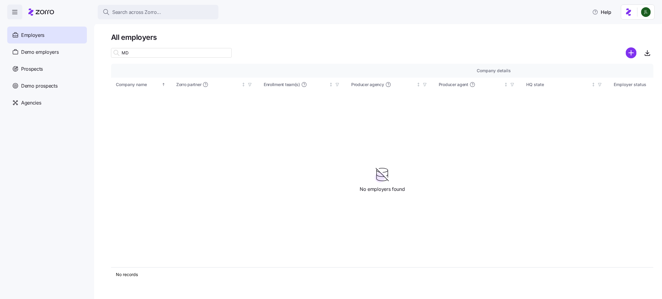
type input "M"
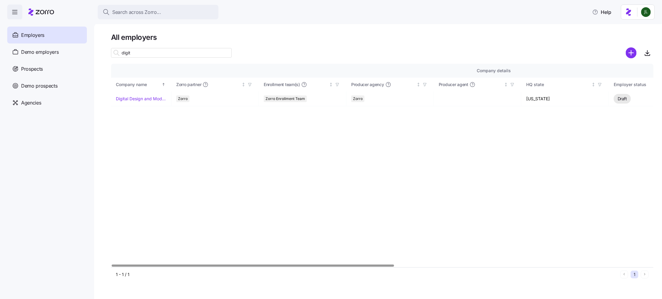
drag, startPoint x: 142, startPoint y: 52, endPoint x: 109, endPoint y: 52, distance: 33.5
click at [109, 52] on div "All employers digit Company details Benefit status Company name Zorro partner E…" at bounding box center [378, 161] width 568 height 276
type input "furn"
click at [127, 113] on link "Furnish" at bounding box center [123, 113] width 14 height 6
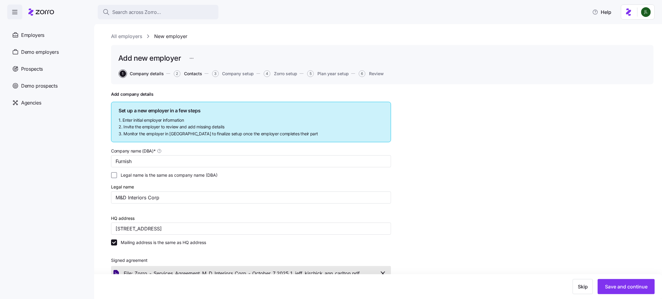
click at [195, 74] on span "Contacts" at bounding box center [193, 73] width 18 height 4
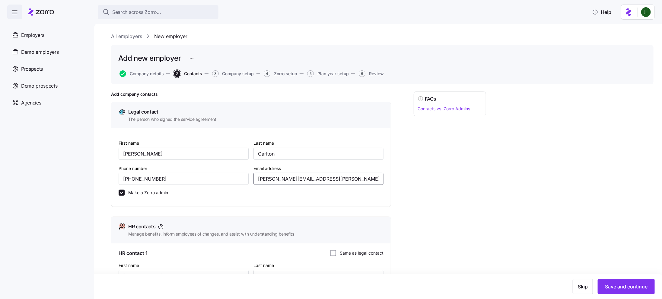
click at [283, 179] on input "[PERSON_NAME][EMAIL_ADDRESS][PERSON_NAME][DOMAIN_NAME]" at bounding box center [318, 179] width 130 height 12
click at [136, 74] on span "Company details" at bounding box center [147, 73] width 34 height 4
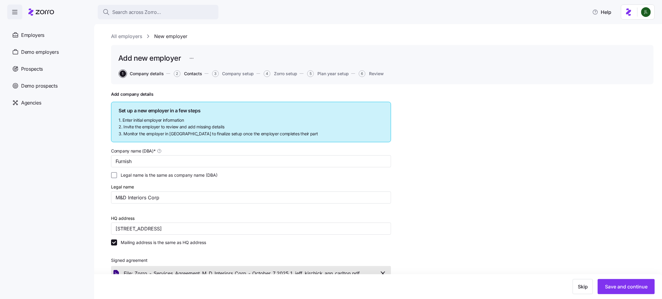
click at [189, 74] on span "Contacts" at bounding box center [193, 73] width 18 height 4
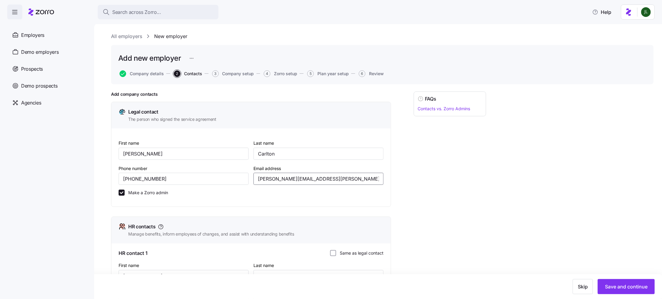
click at [284, 179] on input "ann.carlton@ncsportcuts.com" at bounding box center [318, 179] width 130 height 12
drag, startPoint x: 302, startPoint y: 178, endPoint x: 233, endPoint y: 178, distance: 69.1
click at [233, 178] on div "First name Ann Last name Carlton Phone number (919) 257-3359 Email address ann.…" at bounding box center [251, 170] width 270 height 66
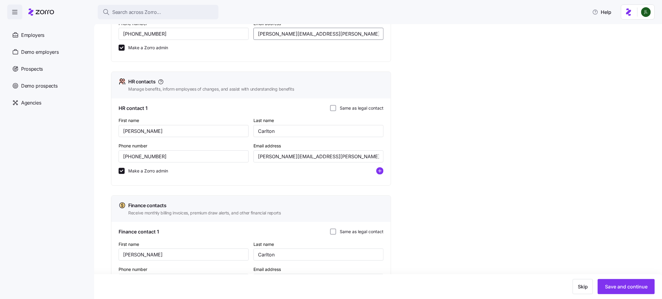
scroll to position [146, 0]
type input "ann.carlton+furnish@ncsportcuts.com"
drag, startPoint x: 283, startPoint y: 156, endPoint x: 220, endPoint y: 156, distance: 62.1
click at [220, 156] on div "First name Ann Last name Carlton Phone number (919) 257-3359 Email address ann.…" at bounding box center [251, 146] width 270 height 67
paste input "+furnish"
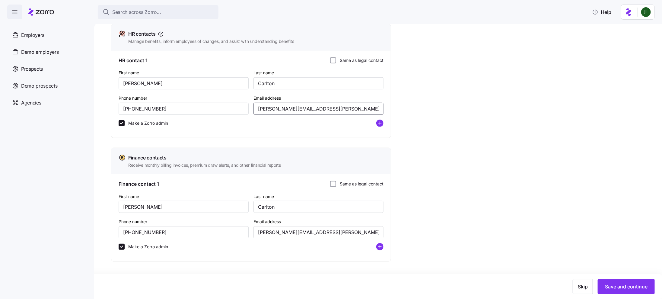
scroll to position [193, 0]
type input "ann.carlton+furnish@ncsportcuts.com"
drag, startPoint x: 283, startPoint y: 234, endPoint x: 210, endPoint y: 230, distance: 73.7
click at [210, 230] on div "First name Ann Last name Carlton Phone number (919) 257-3359 Email address ann.…" at bounding box center [251, 223] width 270 height 67
paste input "+furnish"
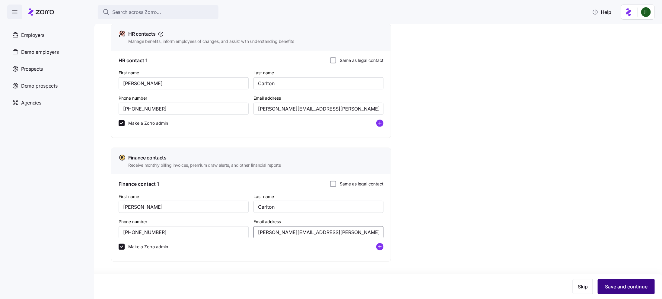
type input "ann.carlton+furnish@ncsportcuts.com"
click at [628, 286] on span "Save and continue" at bounding box center [626, 286] width 43 height 7
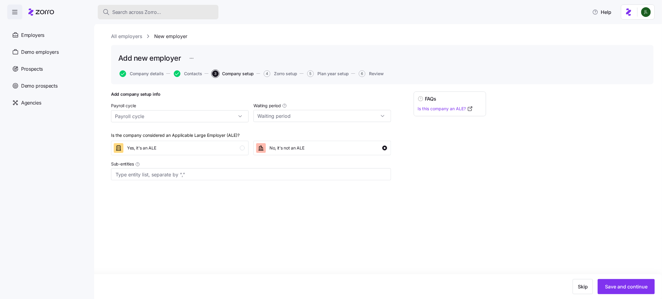
click at [149, 11] on span "Search across Zorro..." at bounding box center [136, 12] width 49 height 8
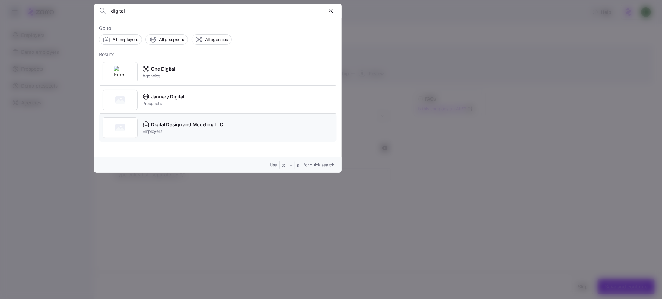
type input "digital"
click at [182, 125] on span "Digital Design and Modeling LLC" at bounding box center [187, 125] width 72 height 8
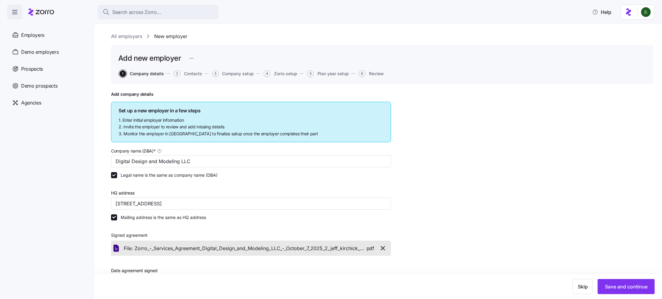
click at [201, 70] on div "Add new employer 1 Company details 2 Contacts 3 Company setup 4 Zorro setup 5 P…" at bounding box center [382, 64] width 542 height 39
click at [199, 73] on span "Contacts" at bounding box center [193, 73] width 18 height 4
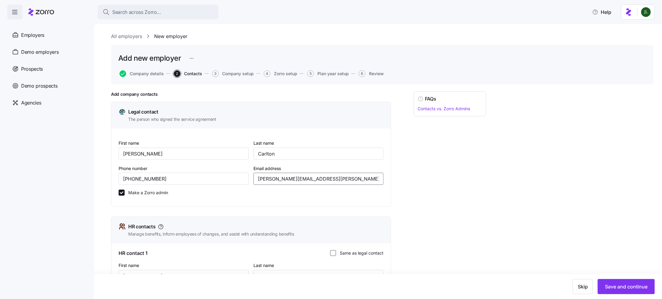
click at [285, 179] on input "ann.carlton@ncsportcuts.com" at bounding box center [318, 179] width 130 height 12
drag, startPoint x: 302, startPoint y: 180, endPoint x: 224, endPoint y: 177, distance: 78.2
click at [224, 177] on div "First name Ann Last name Carlton Phone number (919) 257-3359 Email address ann.…" at bounding box center [251, 170] width 270 height 66
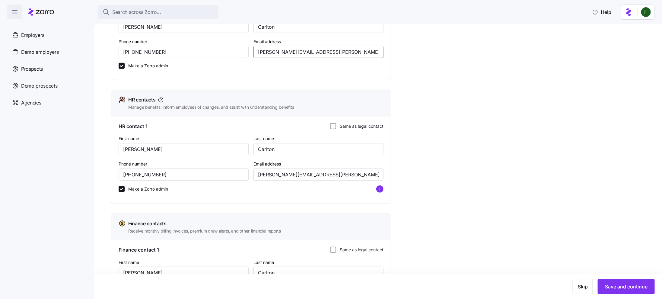
scroll to position [128, 0]
type input "ann.carlton+design@ncsportcuts.com"
drag, startPoint x: 283, startPoint y: 174, endPoint x: 245, endPoint y: 173, distance: 37.4
click at [245, 173] on div "First name Ann Last name Carlton Phone number (919) 257-3359 Email address ann.…" at bounding box center [251, 164] width 270 height 67
paste input "+design"
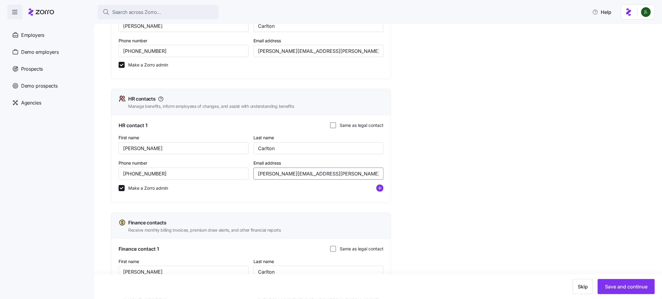
scroll to position [194, 0]
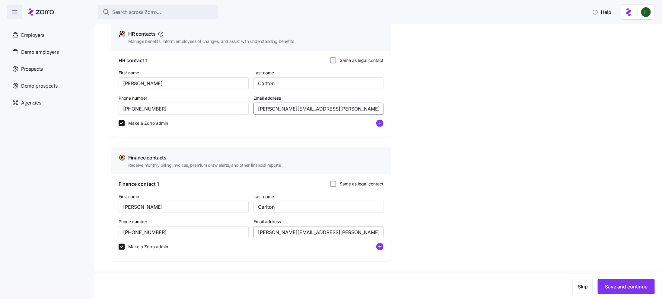
type input "ann.carlton+design@ncsportcuts.com"
drag, startPoint x: 281, startPoint y: 231, endPoint x: 200, endPoint y: 231, distance: 81.1
click at [200, 231] on div "First name Ann Last name Carlton Phone number (919) 257-3359 Email address ann.…" at bounding box center [251, 223] width 270 height 67
paste input "+designn"
type input "ann.carlton+designn@ncsportcuts.com"
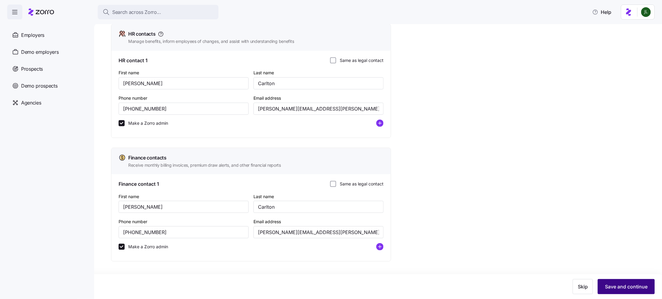
click at [625, 284] on span "Save and continue" at bounding box center [626, 286] width 43 height 7
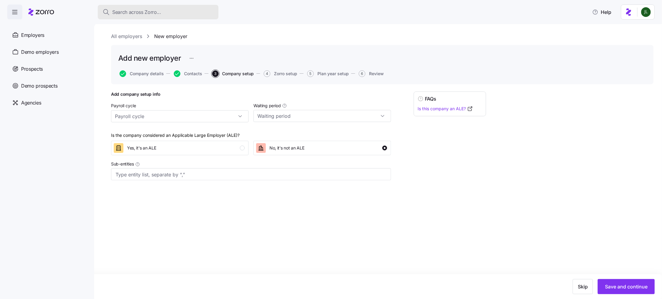
click at [124, 13] on span "Search across Zorro..." at bounding box center [136, 12] width 49 height 8
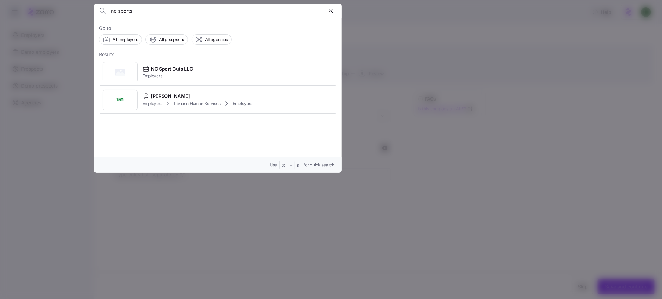
type input "nc sports"
click at [164, 78] on div "NC Sport Cuts LLC Employers" at bounding box center [218, 72] width 238 height 28
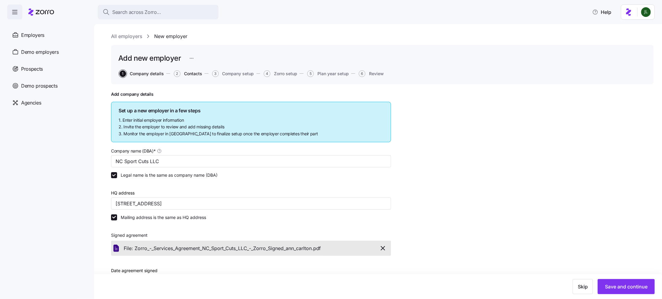
click at [195, 75] on span "Contacts" at bounding box center [193, 73] width 18 height 4
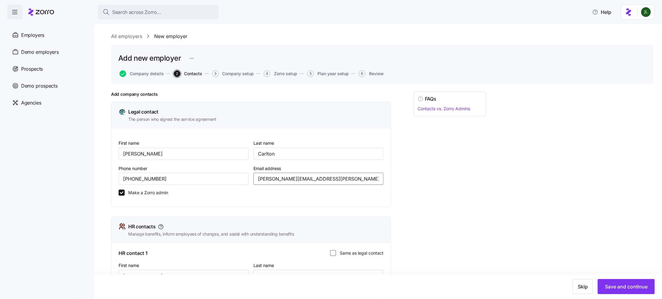
click at [283, 178] on input "ann.carlton@ncsportcuts.com" at bounding box center [318, 179] width 130 height 12
drag, startPoint x: 292, startPoint y: 180, endPoint x: 232, endPoint y: 179, distance: 59.4
click at [232, 179] on div "First name Ann Last name Carlton Phone number (919) 257-3359 Email address ann.…" at bounding box center [251, 170] width 270 height 66
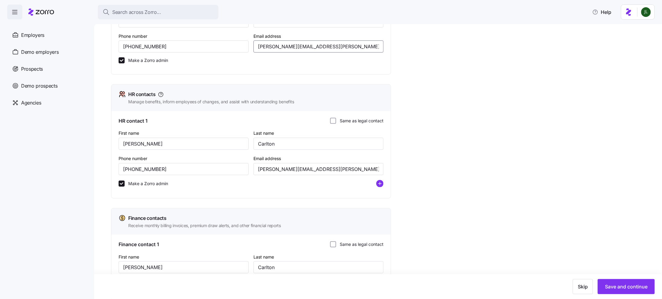
scroll to position [131, 0]
type input "ann.carlton+nc@ncsportcuts.com"
drag, startPoint x: 283, startPoint y: 172, endPoint x: 249, endPoint y: 172, distance: 33.8
click at [249, 172] on div "First name Ann Last name Carlton Phone number (919) 257-3359 Email address ann.…" at bounding box center [251, 161] width 270 height 67
paste input "+nc"
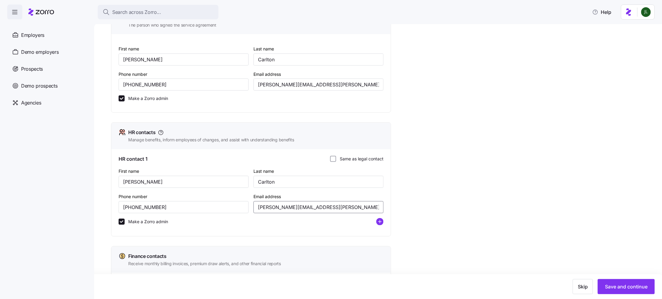
scroll to position [96, 0]
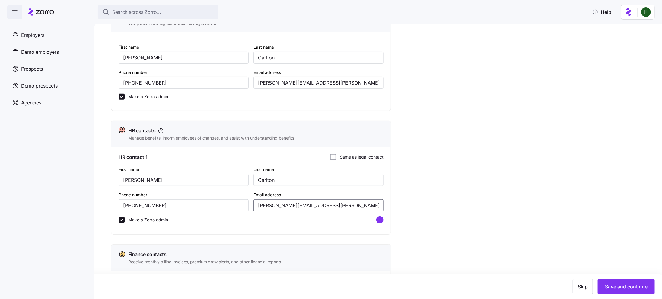
type input "ann.carlton+nc@ncsportcuts.com"
click at [331, 160] on div "HR contact 1 Same as legal contact" at bounding box center [251, 157] width 265 height 8
click at [332, 159] on input "Same as legal contact" at bounding box center [333, 157] width 6 height 6
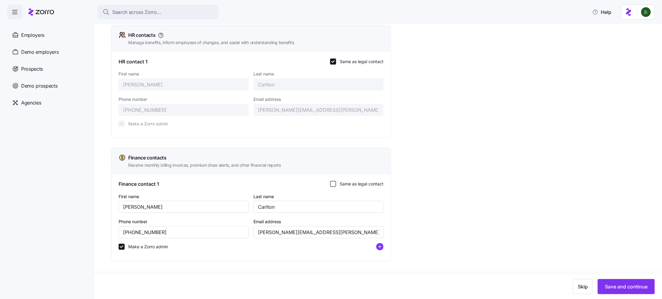
click at [332, 182] on input "Same as legal contact" at bounding box center [333, 184] width 6 height 6
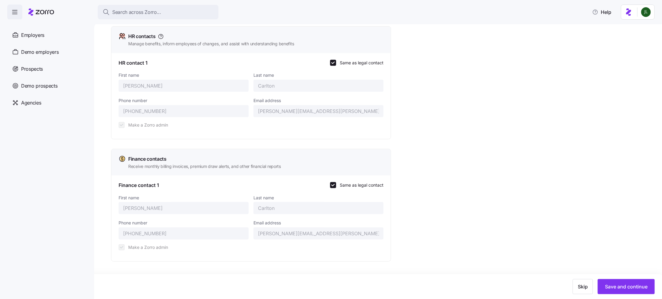
scroll to position [0, 0]
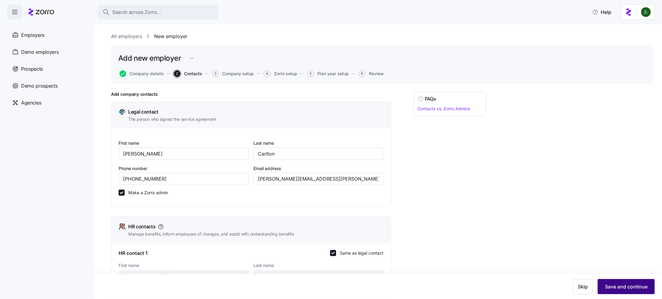
click at [617, 285] on span "Save and continue" at bounding box center [626, 286] width 43 height 7
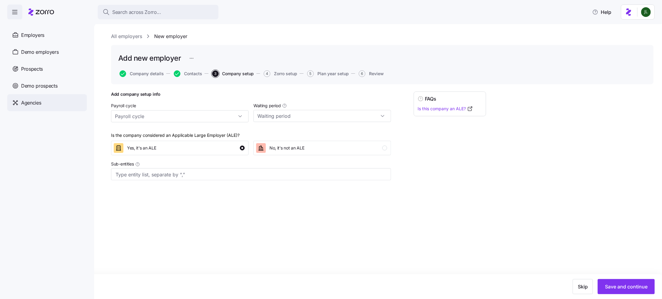
click at [37, 103] on span "Agencies" at bounding box center [31, 103] width 20 height 8
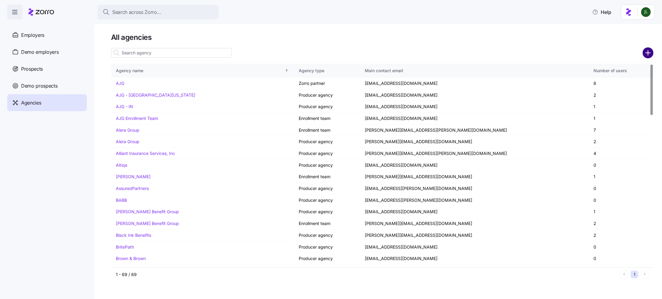
click at [650, 54] on circle "add icon" at bounding box center [648, 53] width 10 height 10
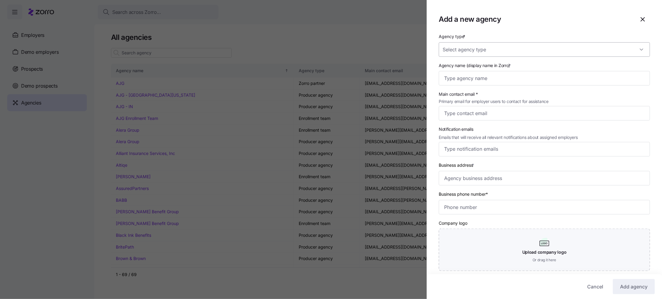
click at [474, 53] on input "Agency type *" at bounding box center [544, 49] width 211 height 14
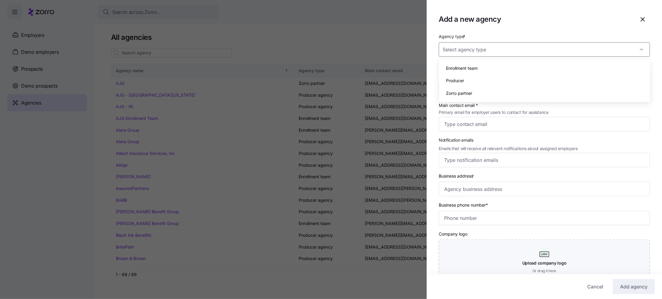
click at [493, 78] on div "Producer" at bounding box center [544, 80] width 206 height 13
type input "Producer"
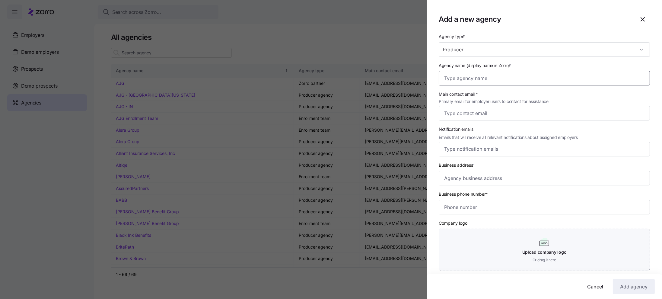
click at [479, 76] on input "Agency name (display name in Zorro) *" at bounding box center [544, 78] width 211 height 14
click at [463, 78] on input "Agency name (display name in Zorro) *" at bounding box center [544, 78] width 211 height 14
click at [451, 81] on input "Nc Sports" at bounding box center [544, 78] width 211 height 14
click at [481, 81] on input "NC Sports" at bounding box center [544, 78] width 211 height 14
type input "NC Sports LLC"
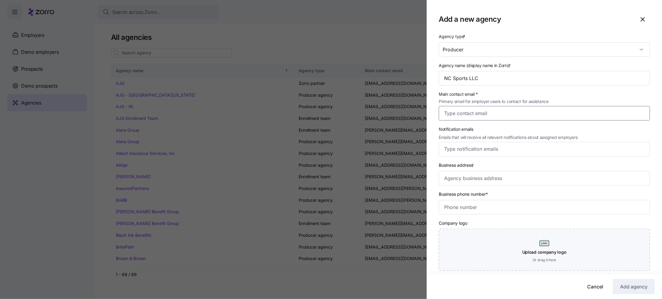
click at [476, 112] on input "Main contact email * Primary email for employer users to contact for assistance" at bounding box center [544, 113] width 211 height 14
type input "ann.carlton@ncsportcuts.com"
click at [495, 150] on input "Notification emails Emails that will receive all relevant notifications about a…" at bounding box center [538, 149] width 189 height 8
drag, startPoint x: 524, startPoint y: 114, endPoint x: 392, endPoint y: 114, distance: 132.1
click at [392, 295] on div "Add a new agency Agency type * Producer Agency name (display name in Zorro) * N…" at bounding box center [331, 295] width 662 height 0
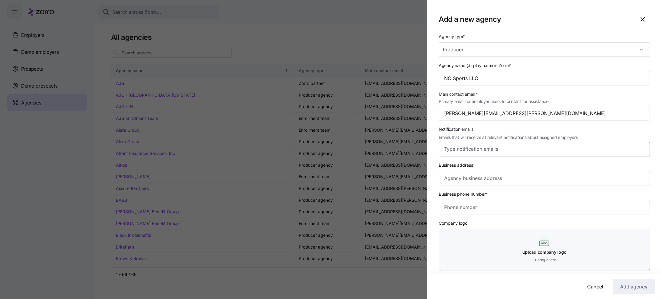
click at [470, 153] on input "Notification emails Emails that will receive all relevant notifications about a…" at bounding box center [538, 149] width 189 height 8
click at [530, 181] on input "Business address *" at bounding box center [544, 178] width 211 height 14
click at [467, 209] on input "Business phone number*" at bounding box center [544, 207] width 211 height 14
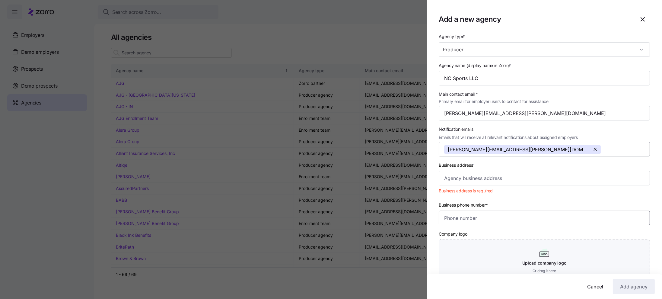
click at [591, 150] on button "button" at bounding box center [596, 149] width 10 height 8
click at [483, 178] on input "Business address *" at bounding box center [544, 178] width 211 height 14
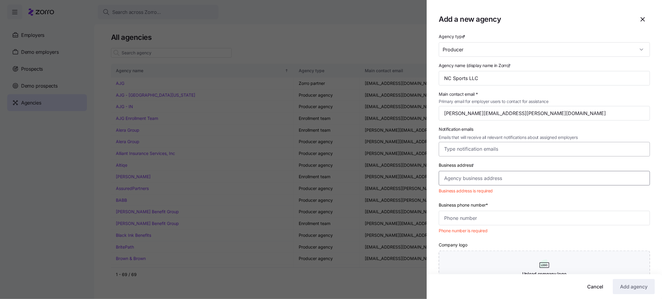
paste input "8724 Glenwood Ave, Ste D, Raleigh, NC 27617, USA"
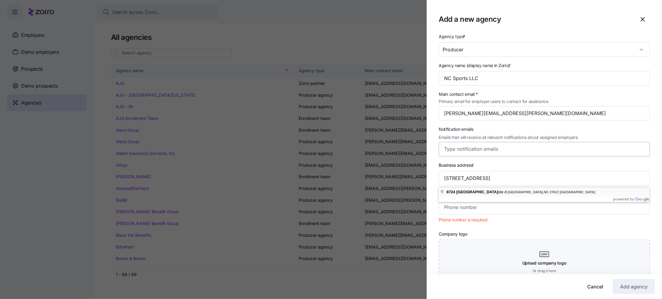
type input "8724 Glenwood Ave ste d, Raleigh, NC 27617, USA"
click at [490, 206] on input "Business phone number*" at bounding box center [544, 207] width 211 height 14
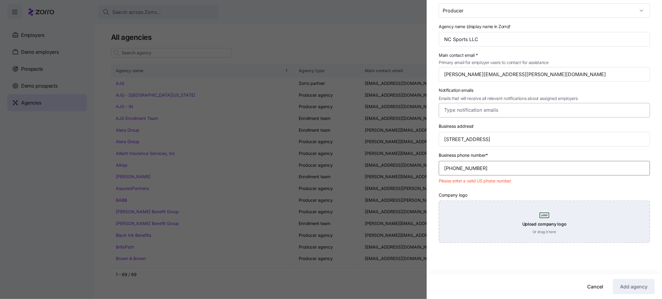
scroll to position [33, 0]
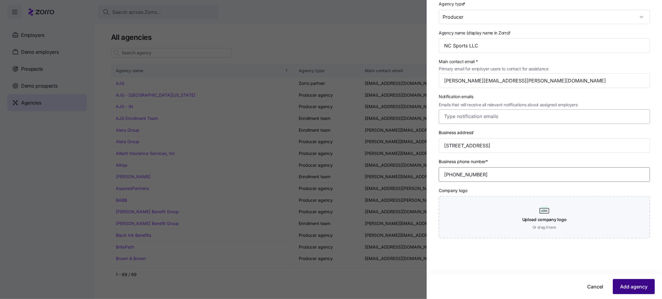
type input "(919) 257-3359"
click at [630, 286] on span "Add agency" at bounding box center [633, 286] width 27 height 7
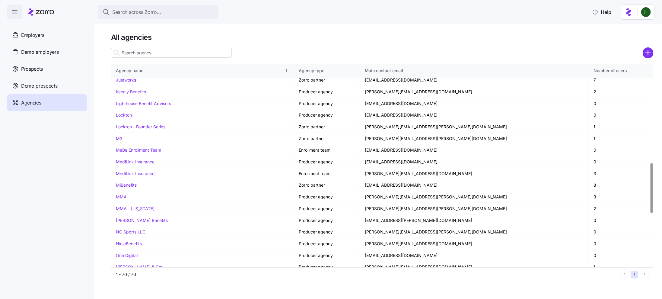
scroll to position [402, 0]
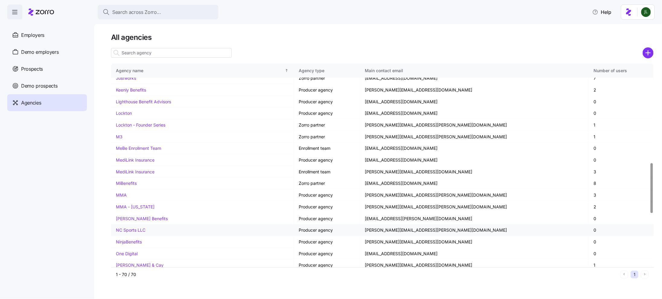
click at [121, 227] on link "NC Sports LLC" at bounding box center [131, 229] width 30 height 5
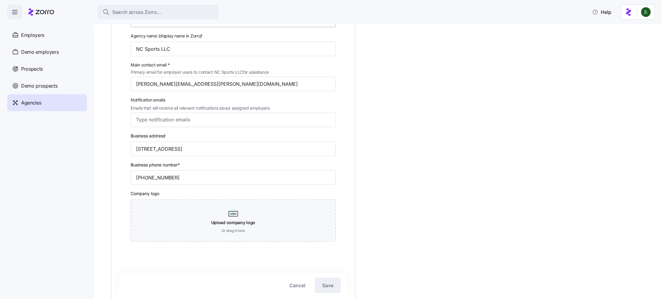
scroll to position [92, 0]
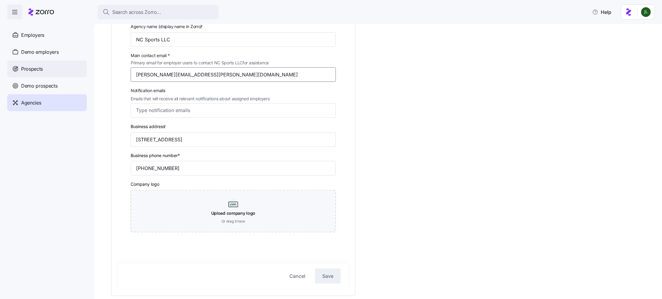
drag, startPoint x: 210, startPoint y: 75, endPoint x: 80, endPoint y: 74, distance: 130.6
click at [79, 74] on div "Search across Zorro... Help Enrollments Employers Demo employers Prospects Demo…" at bounding box center [331, 147] width 662 height 295
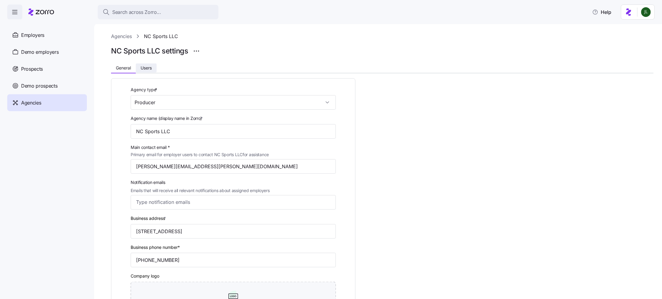
click at [157, 65] on button "Users" at bounding box center [146, 67] width 21 height 9
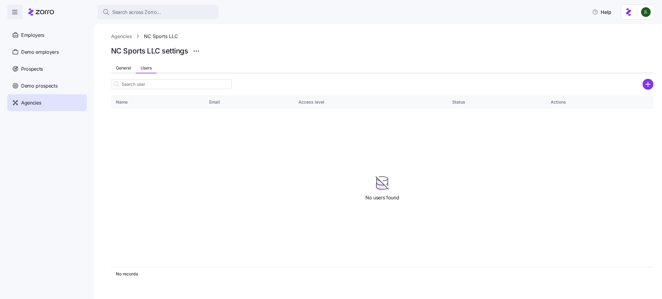
click at [648, 85] on icon "add icon" at bounding box center [648, 84] width 0 height 5
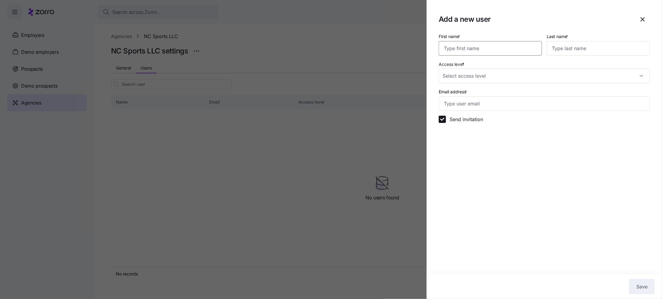
click at [495, 46] on input "First name *" at bounding box center [490, 48] width 103 height 14
type input "Ann"
type input "Carlton"
click at [470, 105] on input "Email address *" at bounding box center [544, 103] width 211 height 14
paste input "ann.carlton@ncsportcuts.com"
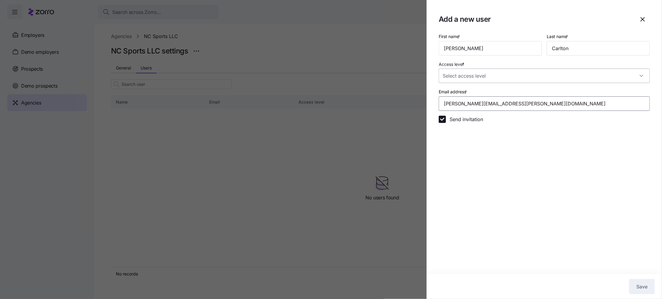
type input "ann.carlton@ncsportcuts.com"
click at [484, 80] on input "Access level *" at bounding box center [544, 75] width 211 height 14
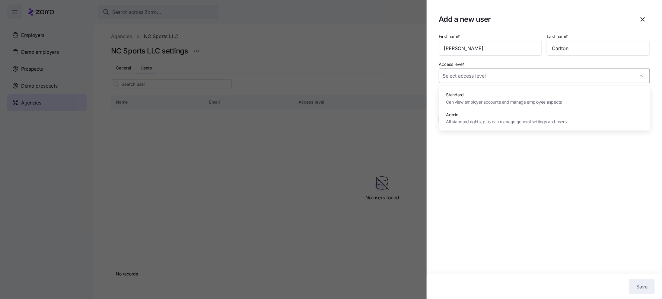
click at [490, 100] on span "Can view employer accounts and manage employee aspects" at bounding box center [504, 102] width 116 height 7
type input "Standard"
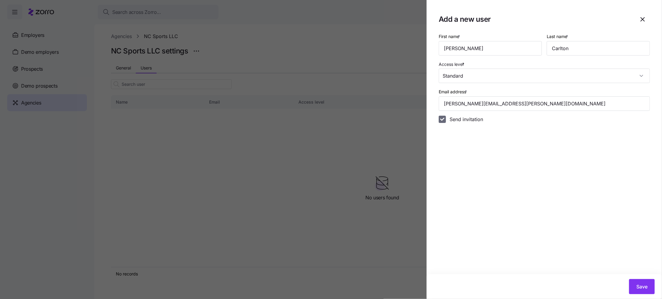
click at [445, 122] on input "Send invitation" at bounding box center [442, 119] width 7 height 7
checkbox input "false"
click at [640, 289] on span "Save" at bounding box center [641, 286] width 11 height 7
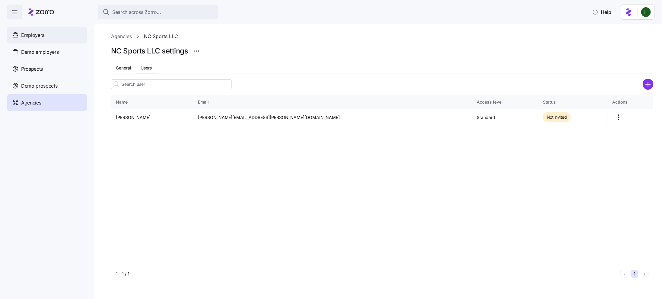
click at [43, 38] on span "Employers" at bounding box center [32, 35] width 23 height 8
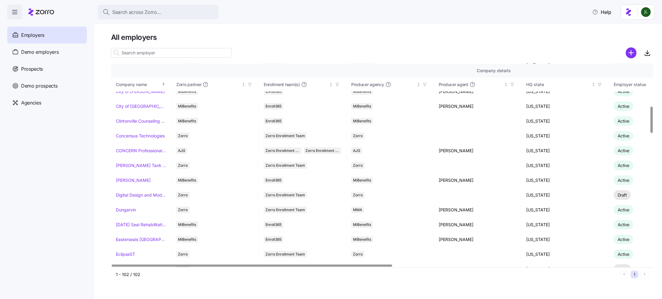
scroll to position [323, 0]
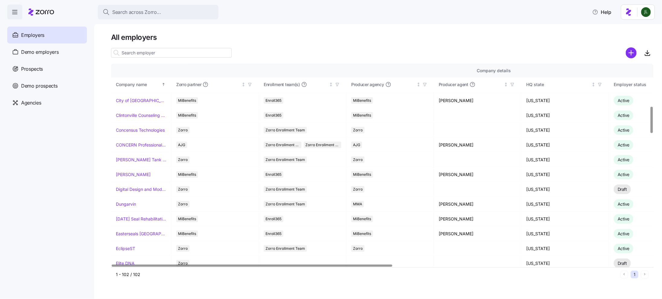
drag, startPoint x: 131, startPoint y: 42, endPoint x: 131, endPoint y: 47, distance: 5.7
click at [131, 42] on h1 "All employers" at bounding box center [382, 37] width 542 height 9
click at [131, 49] on input at bounding box center [171, 53] width 121 height 10
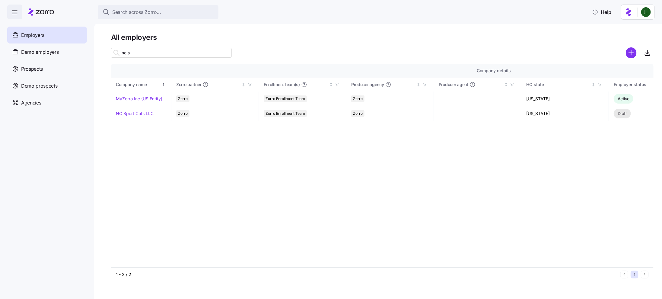
scroll to position [0, 0]
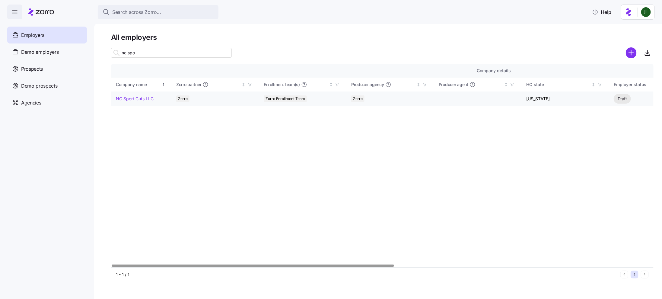
type input "nc spo"
click at [126, 101] on link "NC Sport Cuts LLC" at bounding box center [135, 99] width 38 height 6
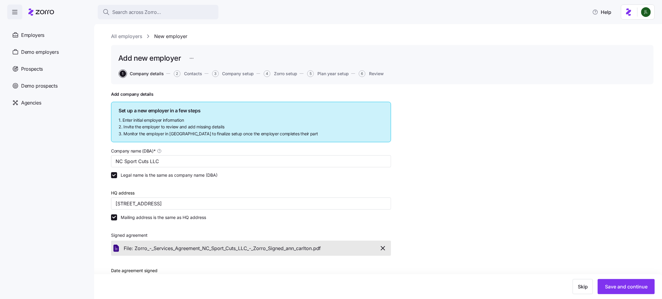
click at [221, 189] on div "HQ address 8724 Glenwood Ave, Ste D, Raleigh, NC 27617, USA" at bounding box center [251, 199] width 280 height 21
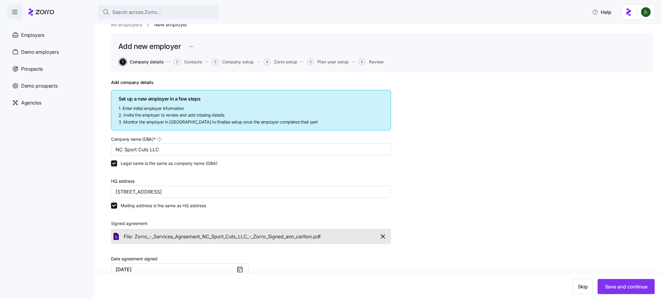
scroll to position [11, 0]
click at [280, 60] on span "Zorro setup" at bounding box center [285, 62] width 23 height 4
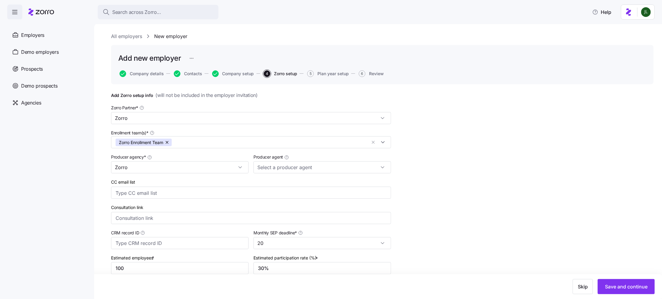
click at [197, 173] on div "Producer agency * Zorro" at bounding box center [180, 162] width 142 height 25
click at [192, 169] on input "Zorro" at bounding box center [180, 167] width 138 height 12
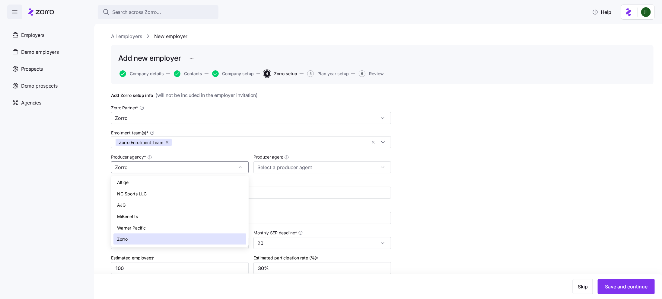
click at [155, 192] on div "NC Sports LLC" at bounding box center [179, 193] width 133 height 11
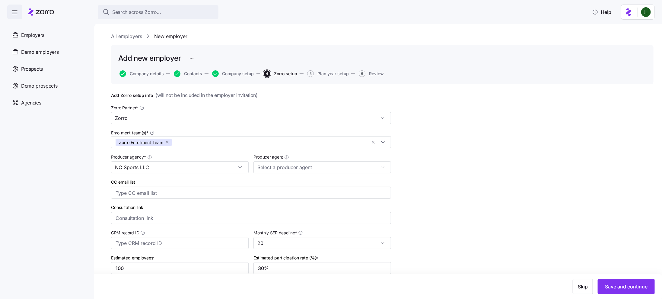
type input "NC Sports LLC"
click at [420, 206] on div "Add Zorro setup info ( will not be included in the employer invitation ) Zorro …" at bounding box center [382, 215] width 542 height 249
click at [323, 168] on input "Producer agent" at bounding box center [322, 167] width 138 height 12
click at [417, 185] on div "Add Zorro setup info ( will not be included in the employer invitation ) Zorro …" at bounding box center [382, 215] width 542 height 249
click at [624, 283] on span "Save and continue" at bounding box center [626, 286] width 43 height 7
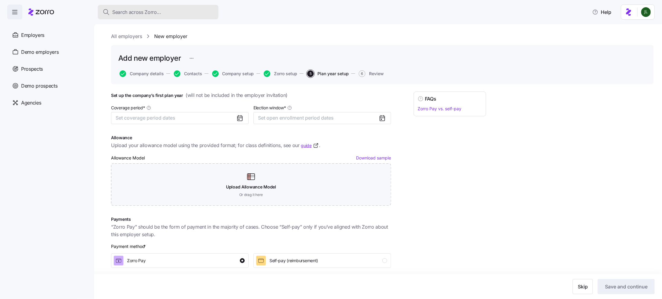
click at [122, 12] on span "Search across Zorro..." at bounding box center [136, 12] width 49 height 8
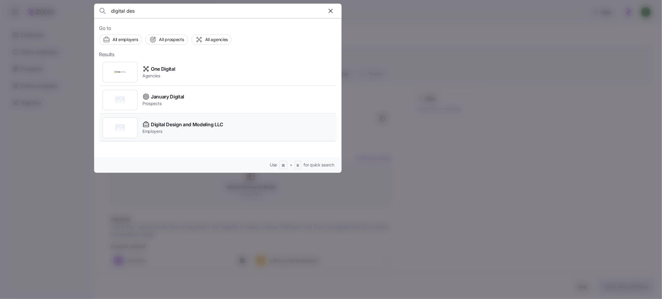
type input "digital des"
click at [193, 118] on div "Digital Design and Modeling LLC Employers" at bounding box center [218, 128] width 238 height 28
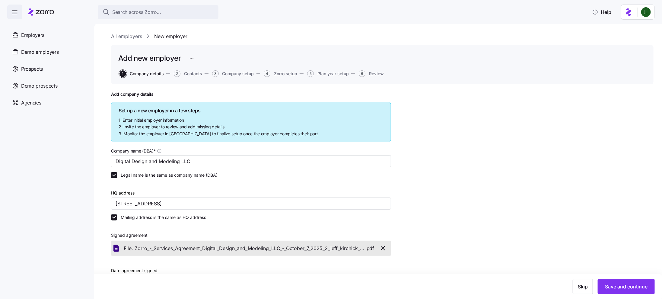
click at [285, 76] on button "4 Zorro setup" at bounding box center [280, 73] width 33 height 7
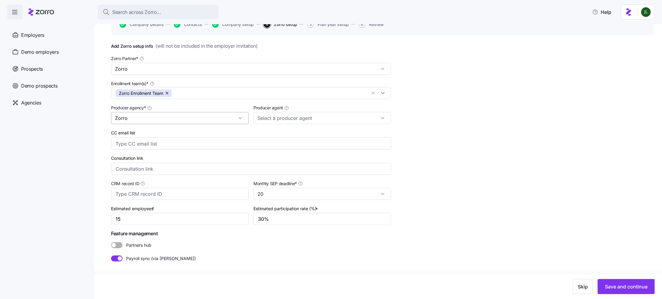
scroll to position [490, 0]
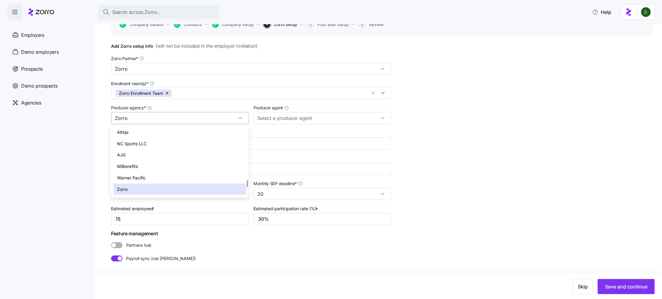
click at [200, 119] on input "Zorro" at bounding box center [180, 118] width 138 height 12
click at [136, 144] on span "NC Sports LLC" at bounding box center [132, 143] width 30 height 7
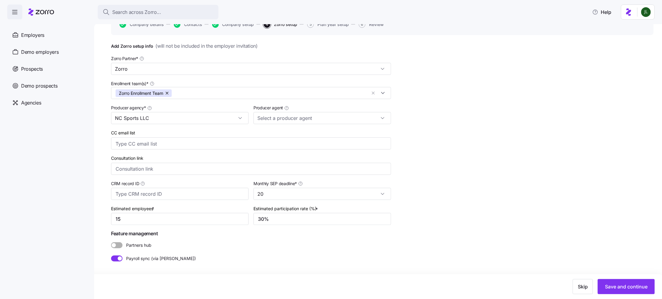
type input "NC Sports LLC"
click at [629, 290] on button "Save and continue" at bounding box center [625, 286] width 57 height 15
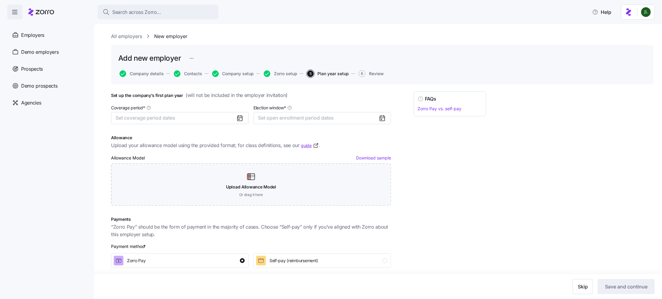
click at [290, 76] on button "Zorro setup" at bounding box center [280, 73] width 33 height 7
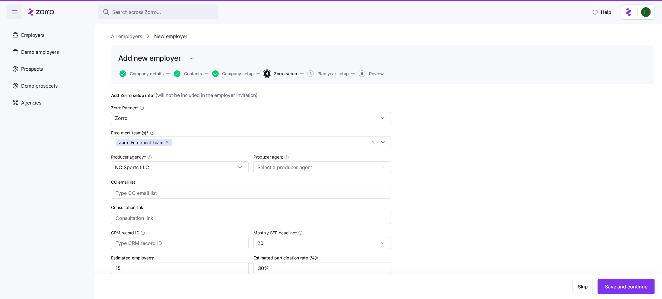
click at [283, 73] on span "Zorro setup" at bounding box center [285, 73] width 23 height 4
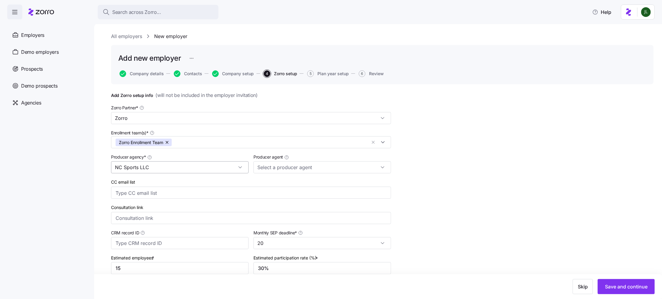
scroll to position [27, 0]
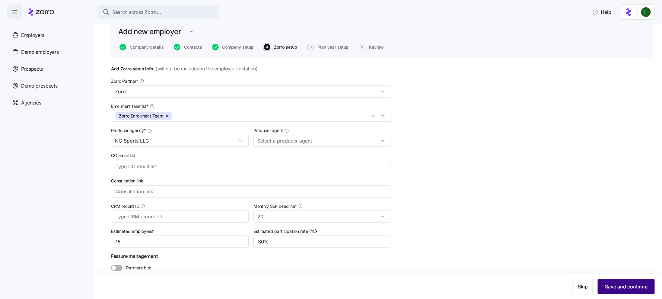
click at [625, 284] on span "Save and continue" at bounding box center [626, 286] width 43 height 7
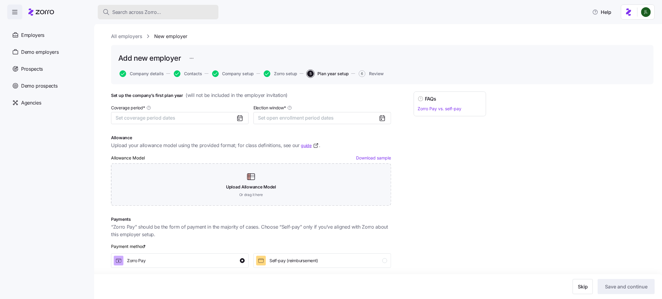
click at [166, 17] on button "Search across Zorro..." at bounding box center [158, 12] width 121 height 14
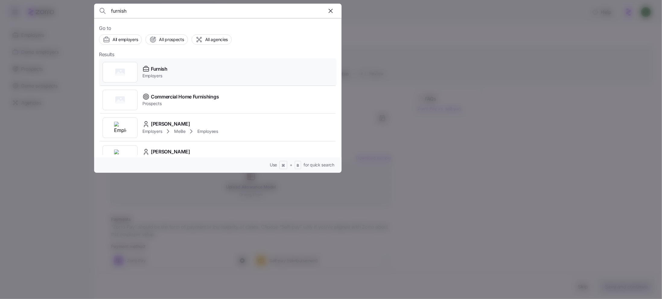
type input "furnish"
click at [166, 67] on span "Furnish" at bounding box center [159, 69] width 17 height 8
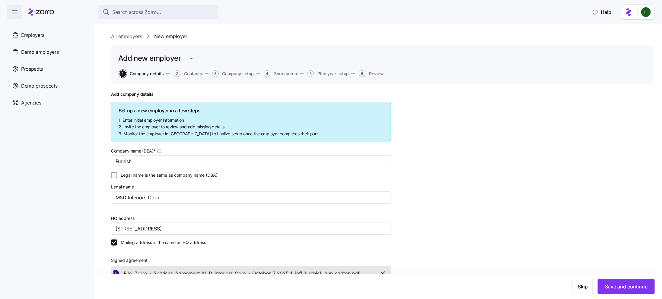
click at [272, 73] on button "4 Zorro setup" at bounding box center [280, 73] width 33 height 7
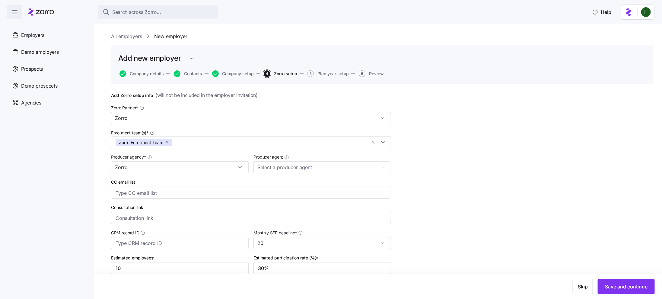
click at [284, 74] on span "Zorro setup" at bounding box center [285, 73] width 23 height 4
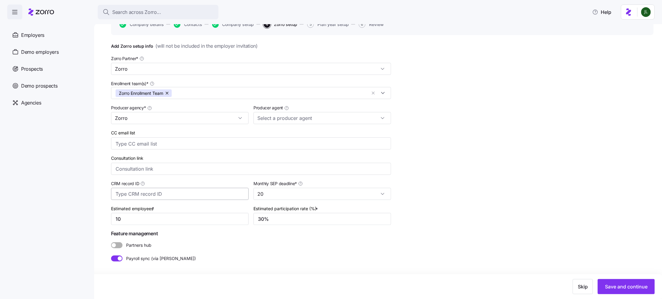
scroll to position [46, 0]
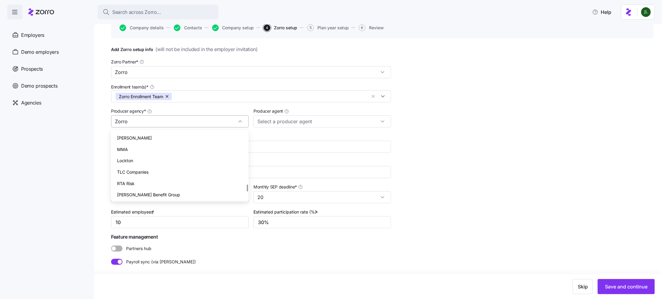
click at [143, 123] on input "Zorro" at bounding box center [180, 121] width 138 height 12
click at [136, 147] on span "NC Sports LLC" at bounding box center [132, 147] width 30 height 7
type input "NC Sports LLC"
click at [633, 291] on button "Save and continue" at bounding box center [625, 286] width 57 height 15
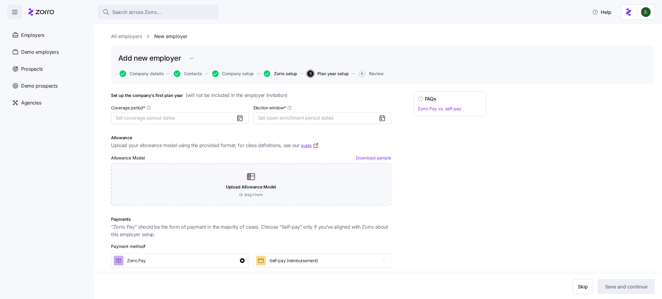
click at [276, 73] on span "Zorro setup" at bounding box center [285, 73] width 23 height 4
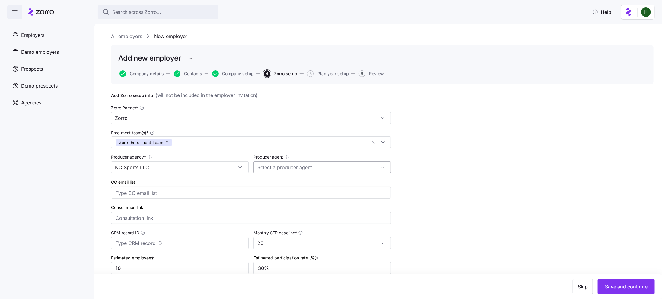
scroll to position [50, 0]
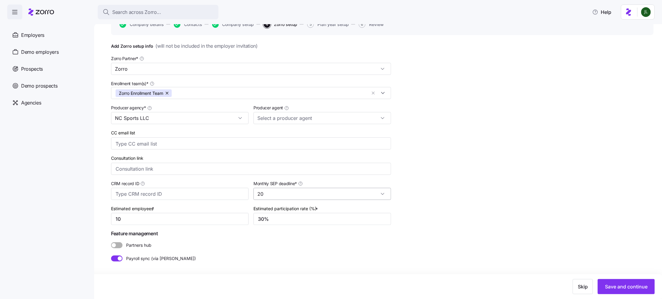
click at [278, 195] on input "20" at bounding box center [322, 194] width 138 height 12
click at [269, 234] on div "10" at bounding box center [322, 233] width 133 height 11
type input "10"
click at [645, 287] on span "Save and continue" at bounding box center [626, 286] width 43 height 7
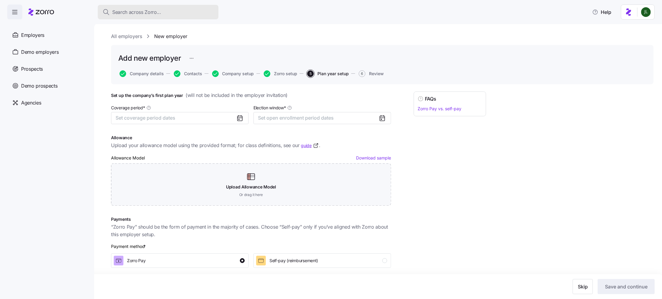
click at [131, 10] on span "Search across Zorro..." at bounding box center [136, 12] width 49 height 8
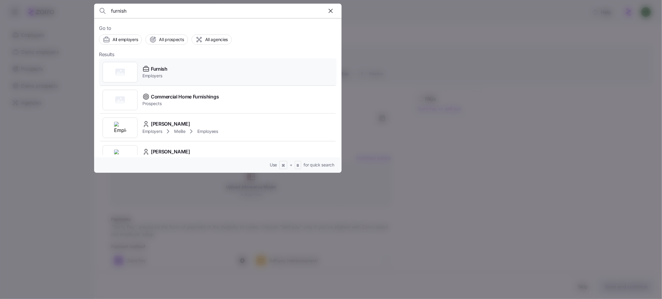
type input "furnish"
click at [158, 68] on span "Furnish" at bounding box center [159, 69] width 17 height 8
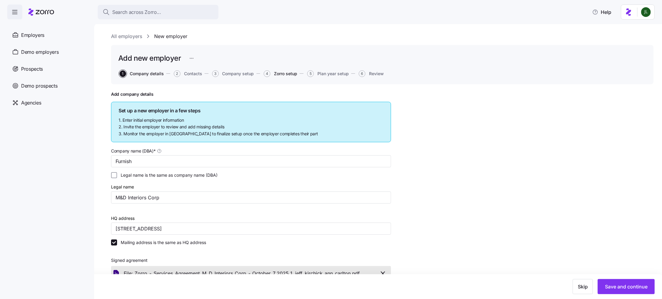
click at [287, 72] on span "Zorro setup" at bounding box center [285, 73] width 23 height 4
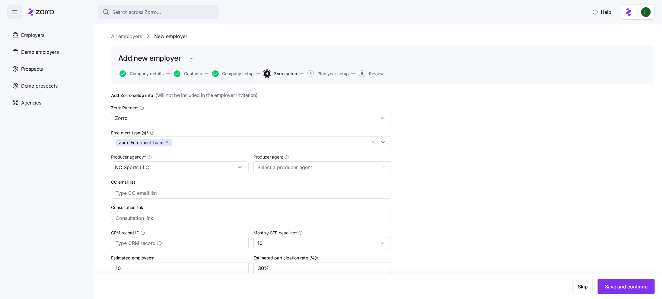
click at [144, 19] on div "Search across Zorro... Help" at bounding box center [331, 12] width 662 height 24
click at [131, 11] on span "Search across Zorro..." at bounding box center [136, 12] width 49 height 8
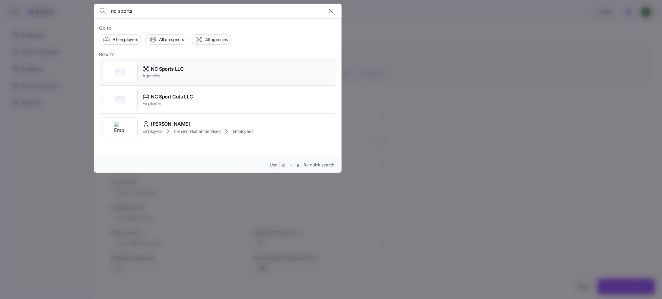
type input "nc sports"
drag, startPoint x: 166, startPoint y: 74, endPoint x: 200, endPoint y: 104, distance: 45.5
click at [200, 105] on div "NC Sports LLC Agencies NC Sport Cuts LLC Employers Bonnie Spor Employers InVisi…" at bounding box center [218, 99] width 238 height 83
click at [200, 104] on div "NC Sport Cuts LLC Employers" at bounding box center [218, 100] width 238 height 28
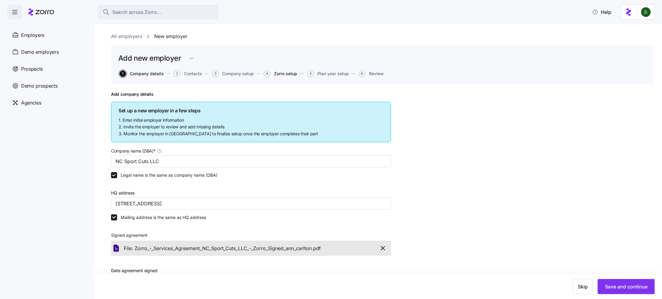
click at [287, 74] on span "Zorro setup" at bounding box center [285, 73] width 23 height 4
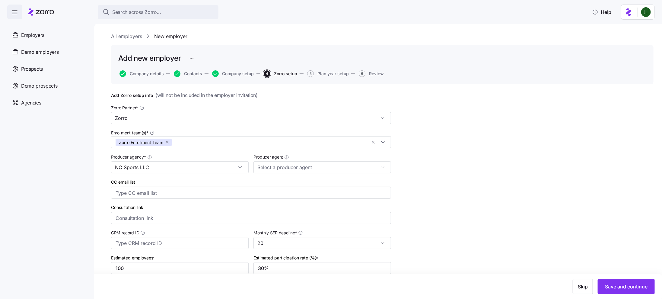
scroll to position [50, 0]
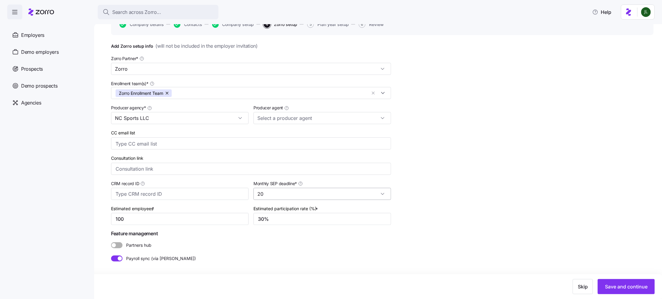
click at [287, 194] on input "20" at bounding box center [322, 194] width 138 height 12
click at [271, 257] on div "10" at bounding box center [322, 254] width 133 height 11
type input "10"
click at [619, 282] on button "Save and continue" at bounding box center [625, 286] width 57 height 15
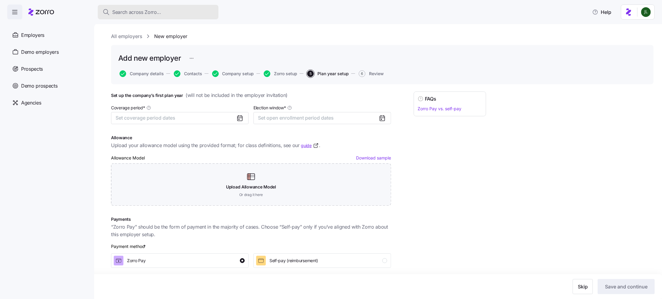
click at [148, 11] on span "Search across Zorro..." at bounding box center [136, 12] width 49 height 8
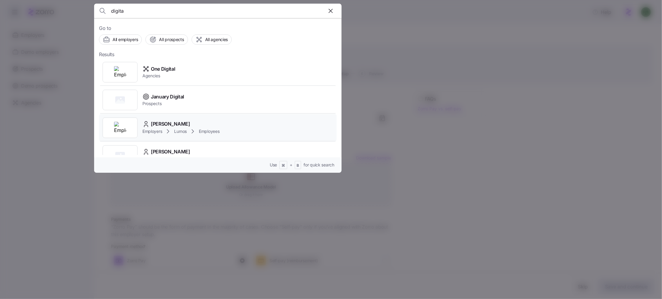
scroll to position [42, 0]
type input "digital"
click at [208, 129] on span "Employers" at bounding box center [182, 131] width 81 height 6
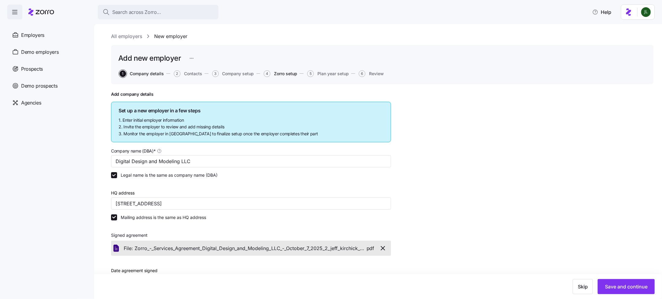
click at [282, 72] on span "Zorro setup" at bounding box center [285, 73] width 23 height 4
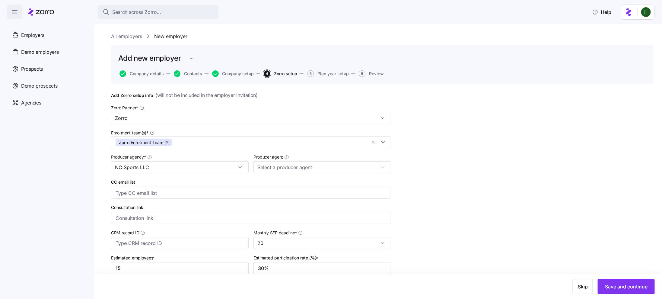
scroll to position [50, 0]
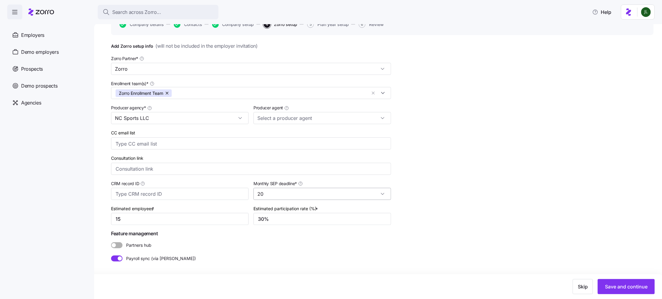
click at [299, 193] on input "20" at bounding box center [322, 194] width 138 height 12
click at [270, 240] on div "10" at bounding box center [322, 238] width 133 height 11
type input "10"
click at [628, 287] on span "Save and continue" at bounding box center [626, 286] width 43 height 7
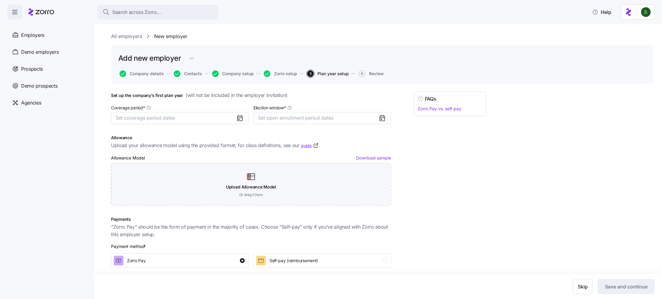
click at [128, 38] on link "All employers" at bounding box center [126, 37] width 31 height 8
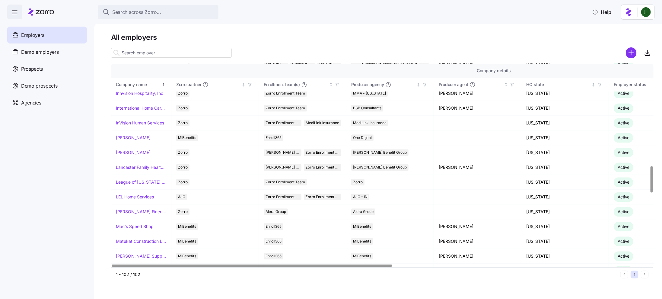
scroll to position [772, 0]
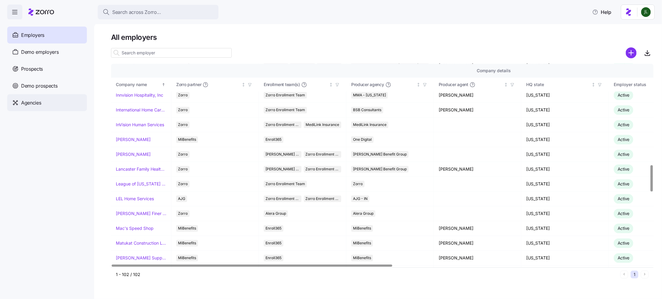
click at [40, 101] on span "Agencies" at bounding box center [31, 103] width 20 height 8
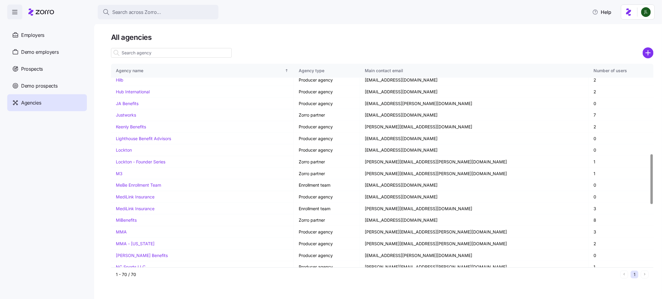
scroll to position [366, 0]
click at [143, 53] on input at bounding box center [171, 53] width 121 height 10
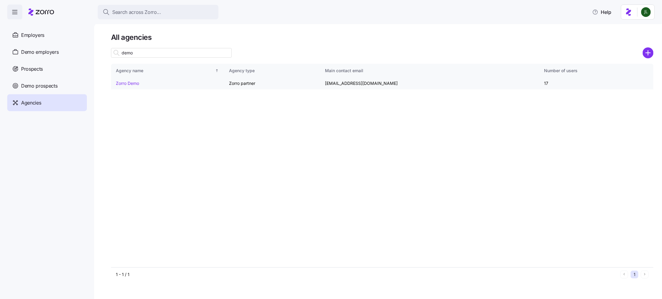
type input "demo"
click at [135, 81] on link "Zorro Demo" at bounding box center [127, 83] width 23 height 5
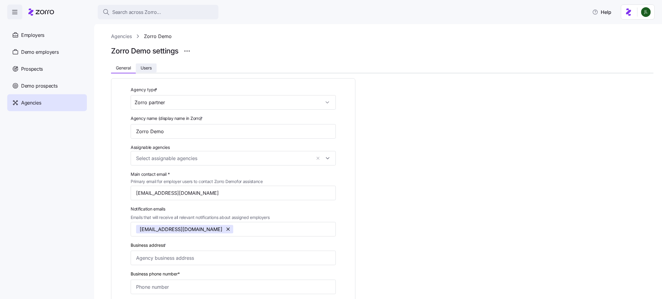
click at [147, 68] on span "Users" at bounding box center [146, 68] width 11 height 4
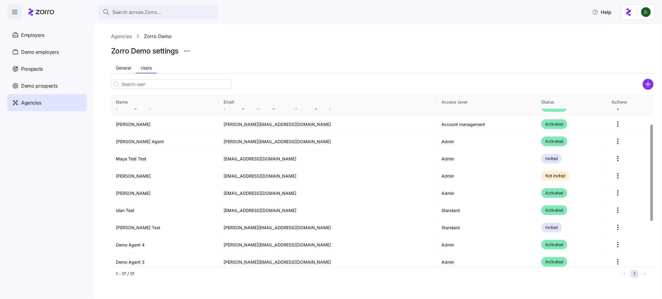
scroll to position [64, 0]
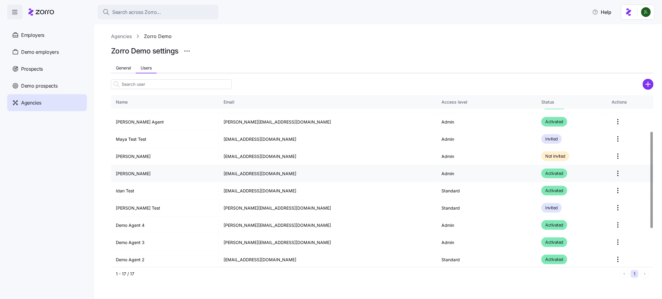
click at [208, 173] on td "Jennifer Ligeti" at bounding box center [165, 173] width 108 height 17
click at [45, 55] on span "Demo employers" at bounding box center [40, 52] width 38 height 8
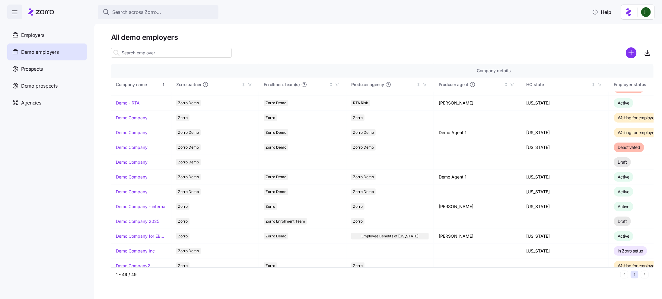
scroll to position [129, 0]
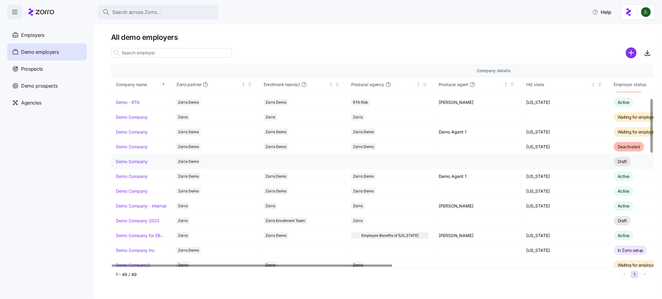
click at [124, 162] on link "Demo Company" at bounding box center [132, 161] width 32 height 6
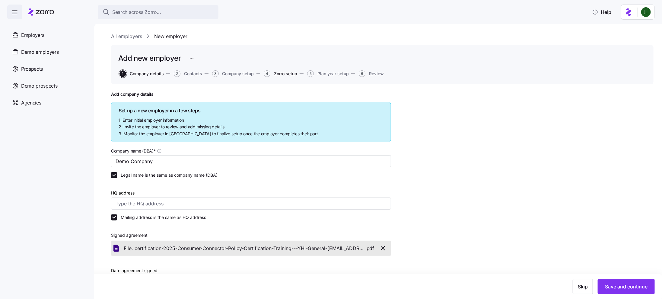
click at [294, 73] on span "Zorro setup" at bounding box center [285, 73] width 23 height 4
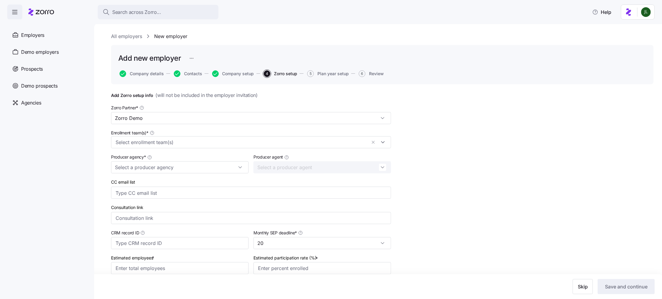
click at [174, 161] on div "Producer agency *" at bounding box center [180, 163] width 138 height 20
click at [174, 172] on input "Producer agency *" at bounding box center [180, 167] width 138 height 12
click at [151, 192] on div "Zorro Demo" at bounding box center [179, 194] width 133 height 11
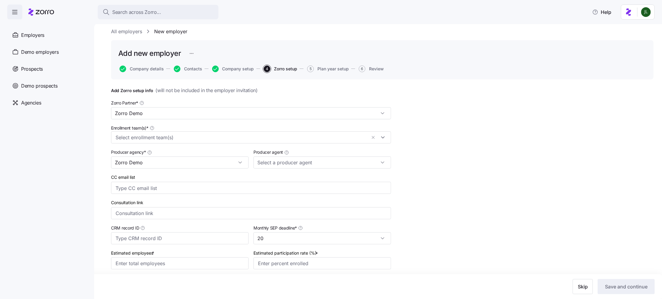
scroll to position [6, 0]
type input "Zorro Demo"
click at [181, 139] on input "Enrollment team(s) *" at bounding box center [241, 137] width 251 height 8
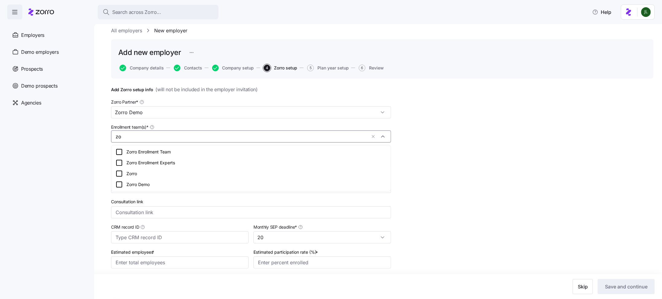
click at [154, 184] on div "Zorro Demo" at bounding box center [251, 184] width 271 height 7
click at [476, 121] on div "Add Zorro setup info ( will not be included in the employer invitation ) Zorro …" at bounding box center [382, 210] width 542 height 249
click at [173, 134] on input "zo" at bounding box center [260, 137] width 213 height 8
type input "z"
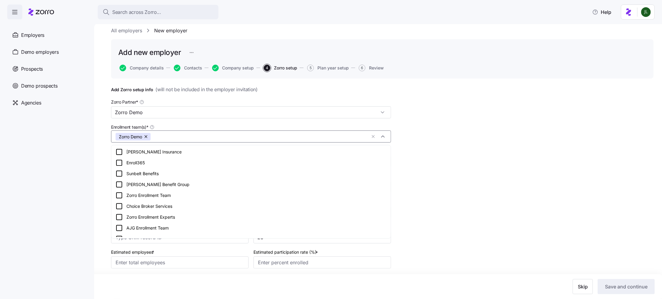
click at [556, 90] on div "Add Zorro setup info ( will not be included in the employer invitation ) Zorro …" at bounding box center [382, 210] width 542 height 249
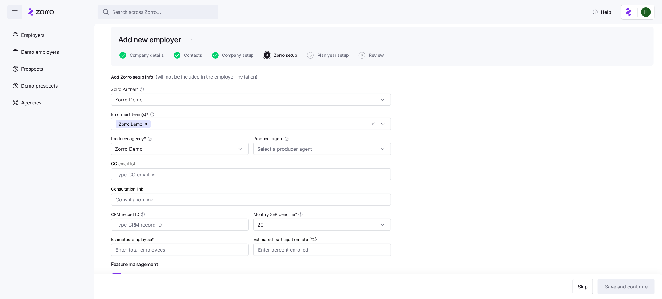
scroll to position [50, 0]
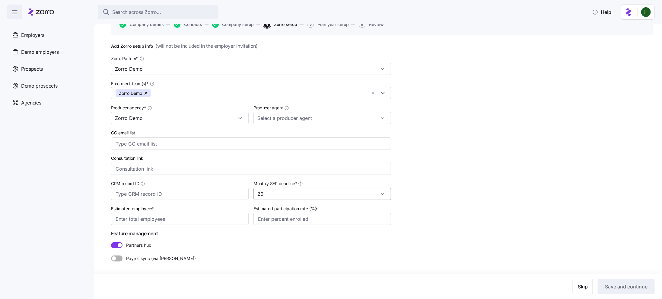
click at [284, 198] on input "20" at bounding box center [322, 194] width 138 height 12
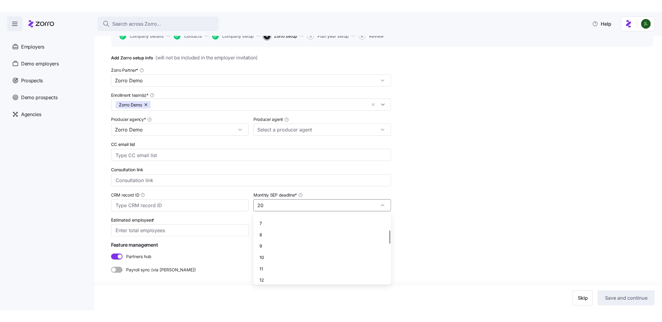
scroll to position [65, 0]
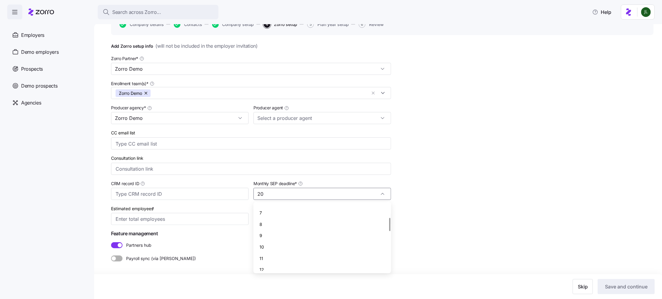
click at [264, 246] on div "10" at bounding box center [322, 246] width 133 height 11
type input "10"
click at [161, 218] on input "Estimated employees *" at bounding box center [180, 219] width 138 height 12
type input "10"
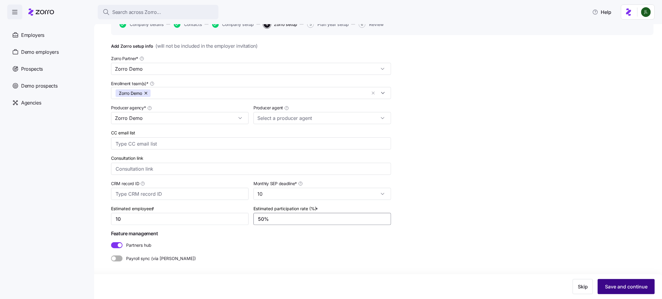
type input "50%"
click at [625, 283] on span "Save and continue" at bounding box center [626, 286] width 43 height 7
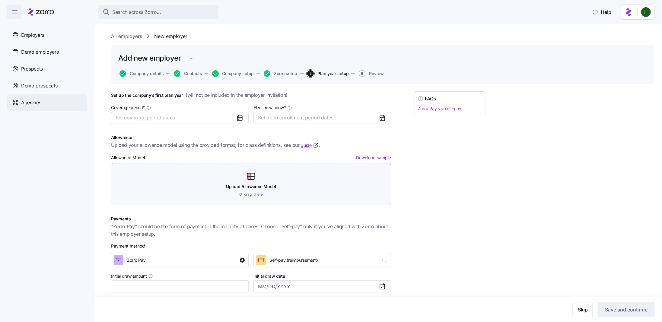
click at [35, 101] on span "Agencies" at bounding box center [31, 103] width 20 height 8
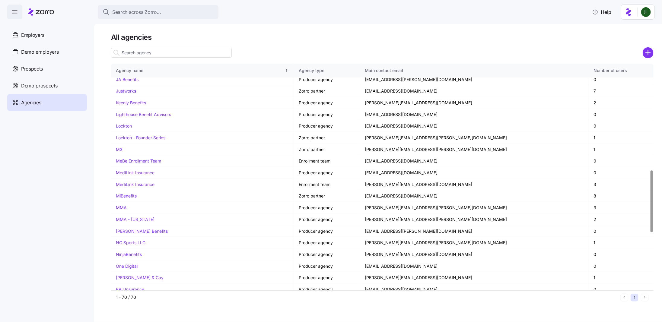
scroll to position [389, 0]
click at [164, 55] on input at bounding box center [171, 53] width 121 height 10
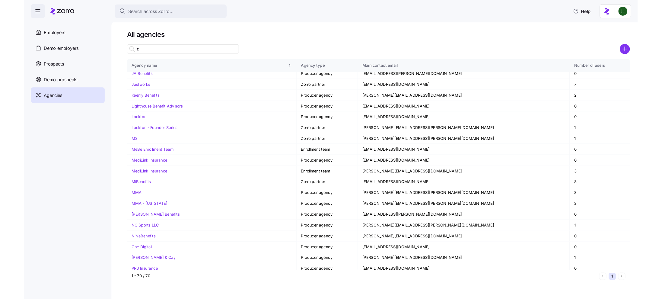
scroll to position [0, 0]
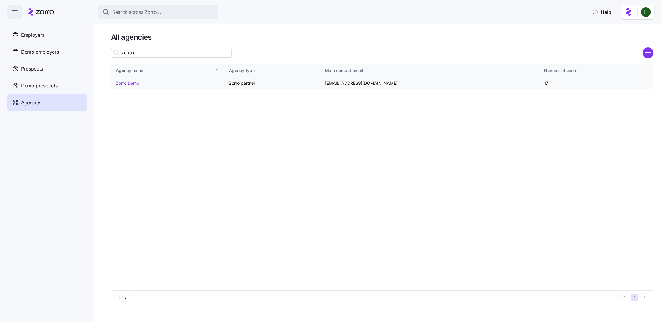
type input "zorro d"
click at [157, 83] on td "Zorro Demo" at bounding box center [167, 84] width 113 height 12
click at [137, 83] on link "Zorro Demo" at bounding box center [127, 83] width 23 height 5
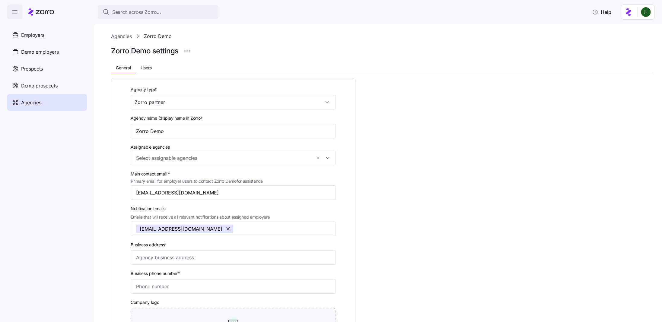
drag, startPoint x: 392, startPoint y: 79, endPoint x: 385, endPoint y: 79, distance: 6.6
click at [385, 79] on div "Agency type * Zorro partner Agency name (display name in Zorro) * Zorro Demo As…" at bounding box center [382, 258] width 542 height 370
click at [47, 34] on div "Employers" at bounding box center [47, 35] width 80 height 17
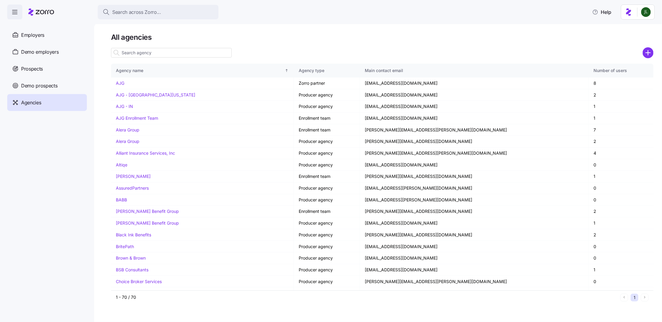
click at [63, 99] on div "Agencies" at bounding box center [47, 102] width 80 height 17
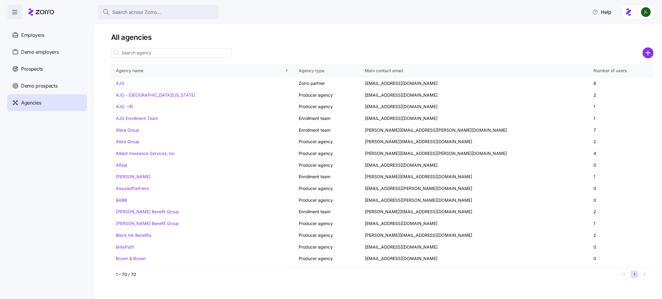
click at [187, 55] on input at bounding box center [171, 53] width 121 height 10
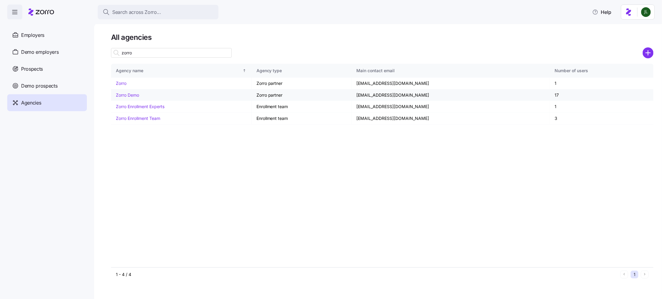
type input "zorro"
click at [132, 93] on link "Zorro Demo" at bounding box center [127, 94] width 23 height 5
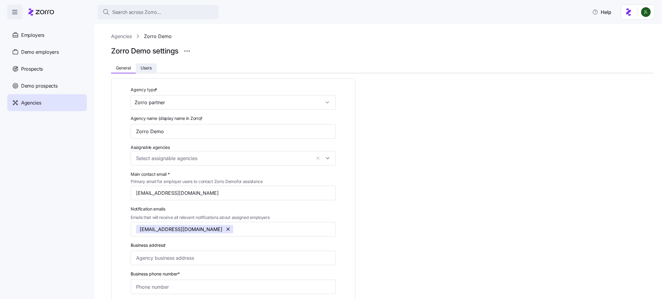
click at [151, 63] on button "Users" at bounding box center [146, 67] width 21 height 9
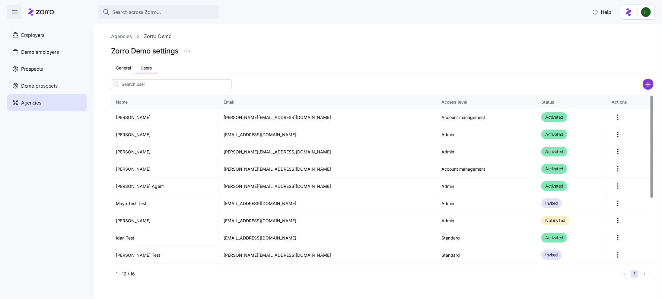
click at [646, 84] on icon "add icon" at bounding box center [647, 84] width 5 height 0
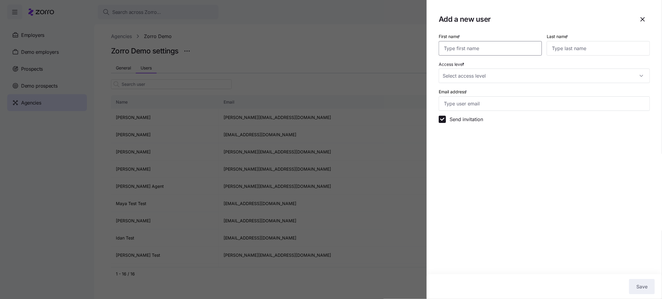
click at [470, 45] on input "First name *" at bounding box center [490, 48] width 103 height 14
type input "Jen"
type input "Ligeti"
click at [503, 74] on input "Access level *" at bounding box center [544, 75] width 211 height 14
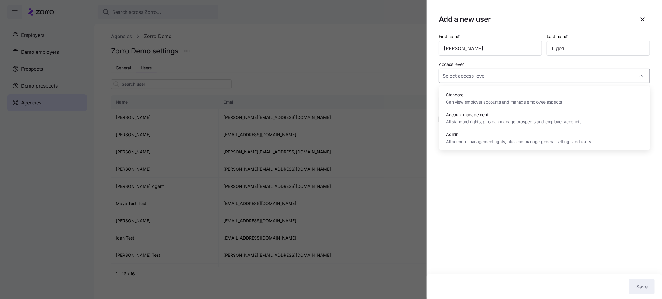
click at [492, 132] on span "Admin" at bounding box center [518, 134] width 145 height 7
type input "Admin"
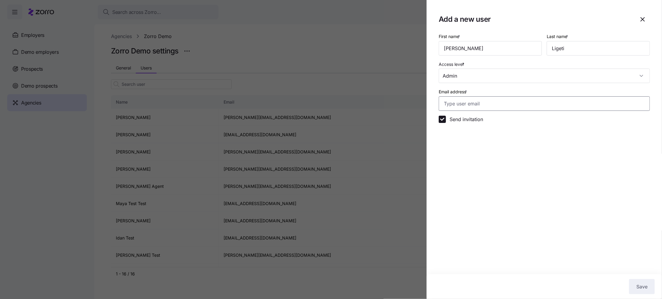
click at [458, 108] on input "Email address *" at bounding box center [544, 103] width 211 height 14
type input "jen.l+demo@myzorro.co"
click at [636, 290] on span "Save" at bounding box center [641, 286] width 11 height 7
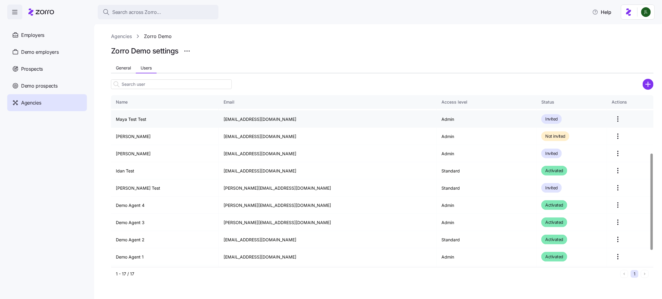
scroll to position [132, 0]
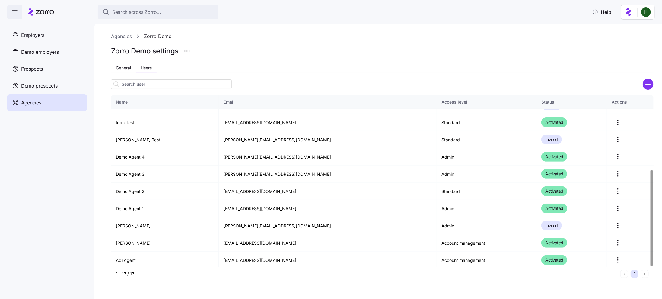
click at [151, 84] on input at bounding box center [171, 84] width 121 height 10
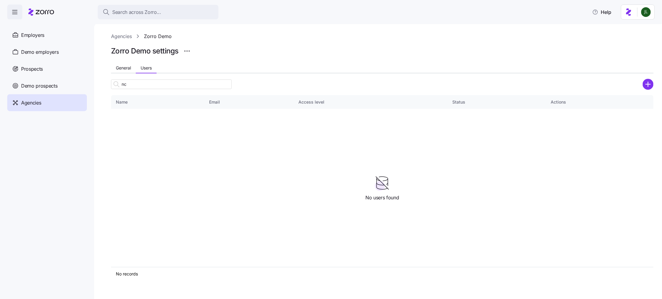
type input "n"
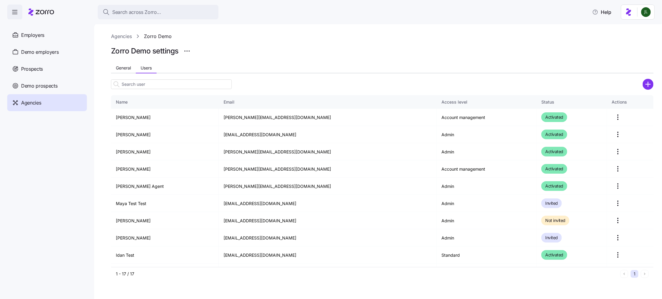
click at [116, 37] on link "Agencies" at bounding box center [121, 37] width 21 height 8
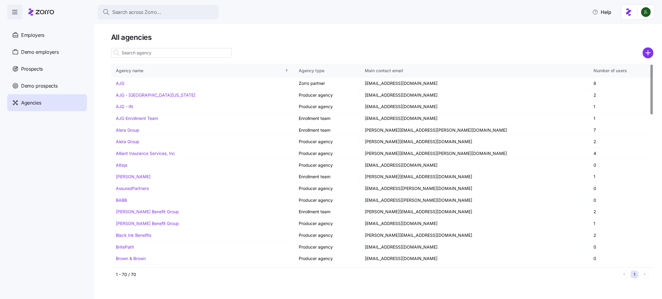
click at [160, 53] on input at bounding box center [171, 53] width 121 height 10
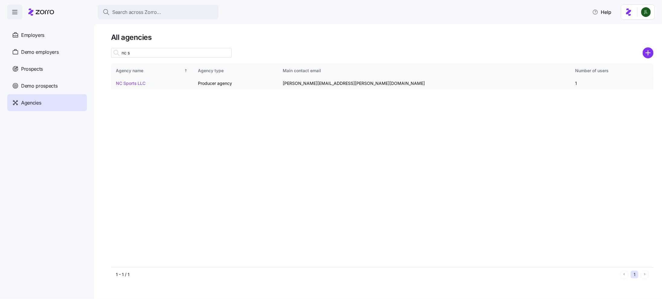
type input "nc s"
click at [142, 83] on link "NC Sports LLC" at bounding box center [131, 83] width 30 height 5
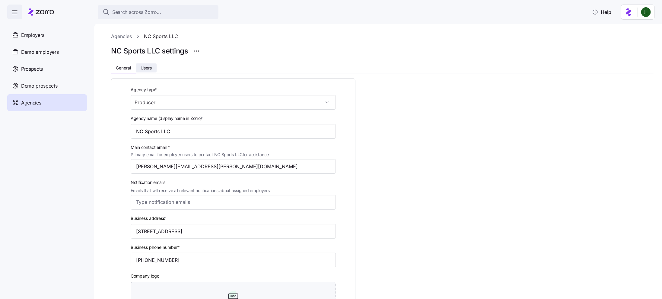
click at [145, 71] on button "Users" at bounding box center [146, 67] width 21 height 9
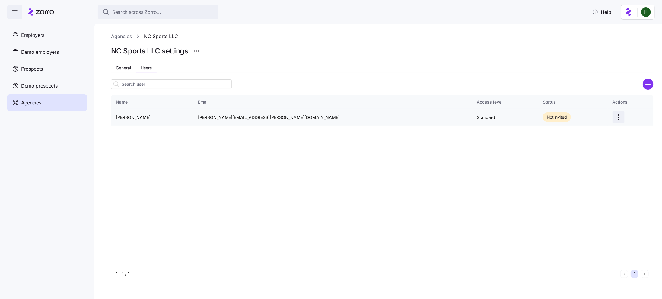
click at [598, 114] on html "Search across Zorro... Help Enrollments Employers Demo employers Prospects Demo…" at bounding box center [331, 147] width 662 height 295
click at [586, 131] on div "Send invitation email" at bounding box center [568, 131] width 41 height 7
